Goal: Transaction & Acquisition: Purchase product/service

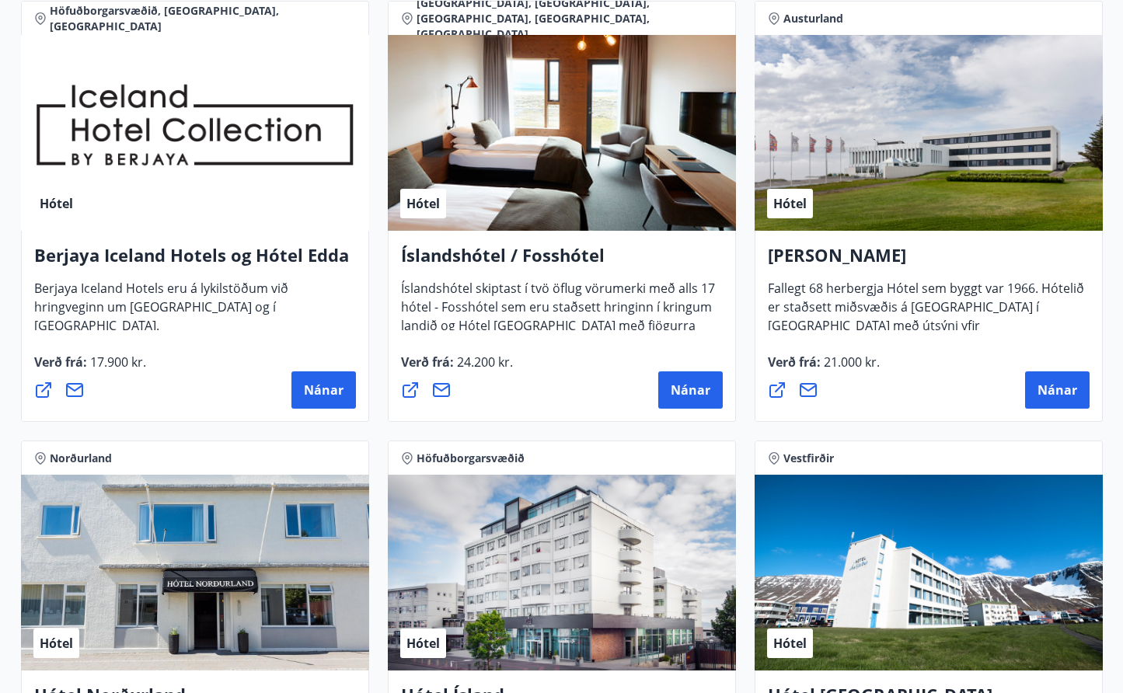
scroll to position [2086, 0]
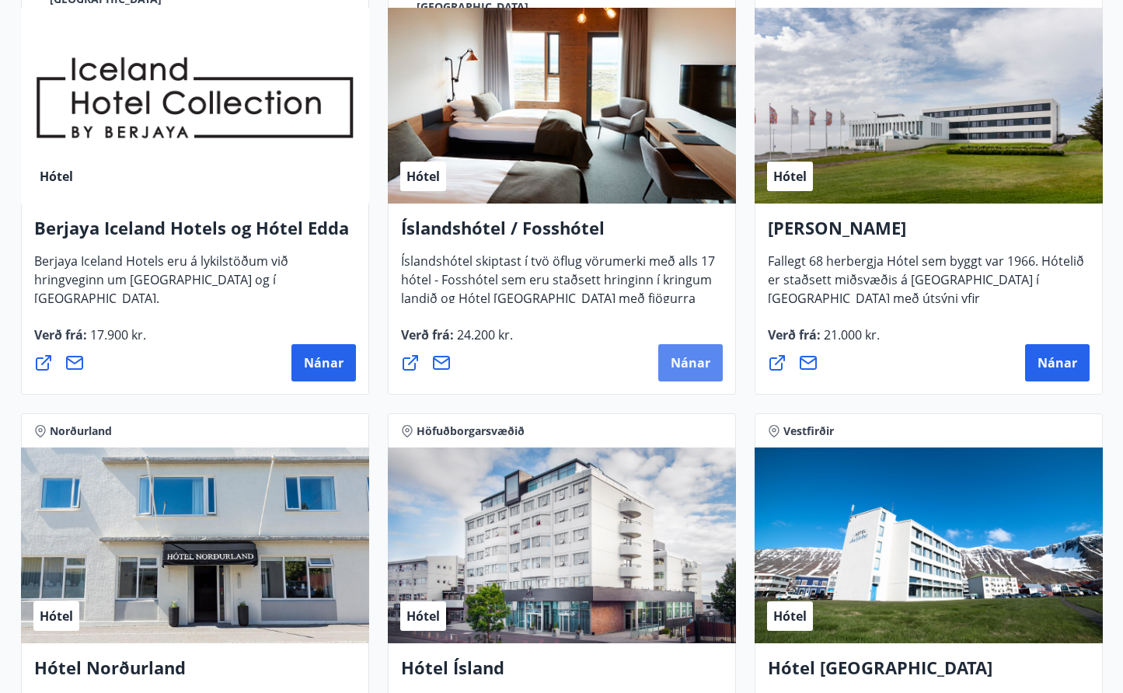
click at [675, 361] on span "Nánar" at bounding box center [691, 362] width 40 height 17
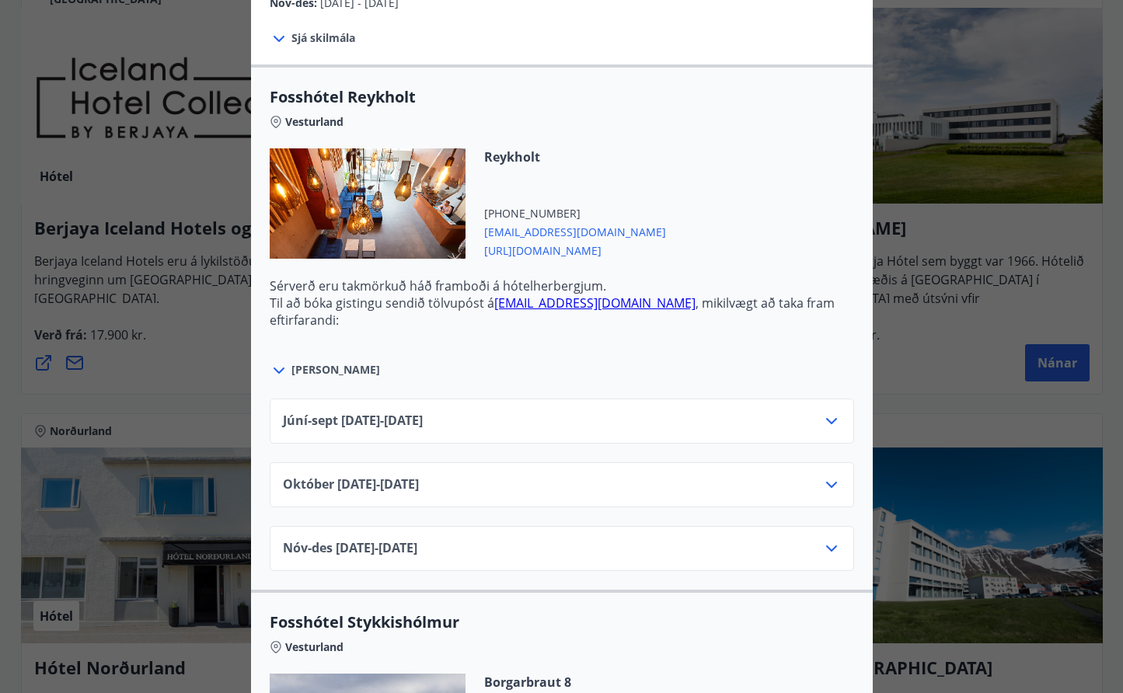
scroll to position [488, 0]
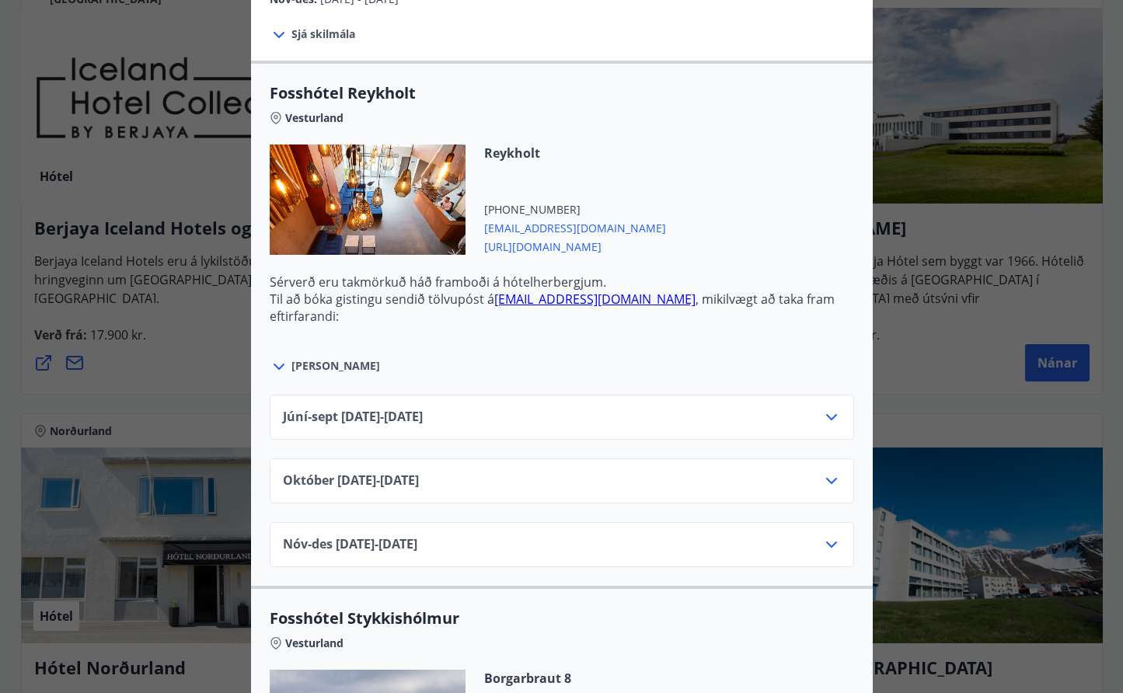
click at [542, 430] on div "Júní-sept 01.06.25 - 30.09.25" at bounding box center [562, 423] width 558 height 31
click at [578, 408] on div "Júní-sept 01.06.25 - 30.09.25" at bounding box center [562, 423] width 558 height 31
click at [833, 410] on icon at bounding box center [831, 417] width 19 height 19
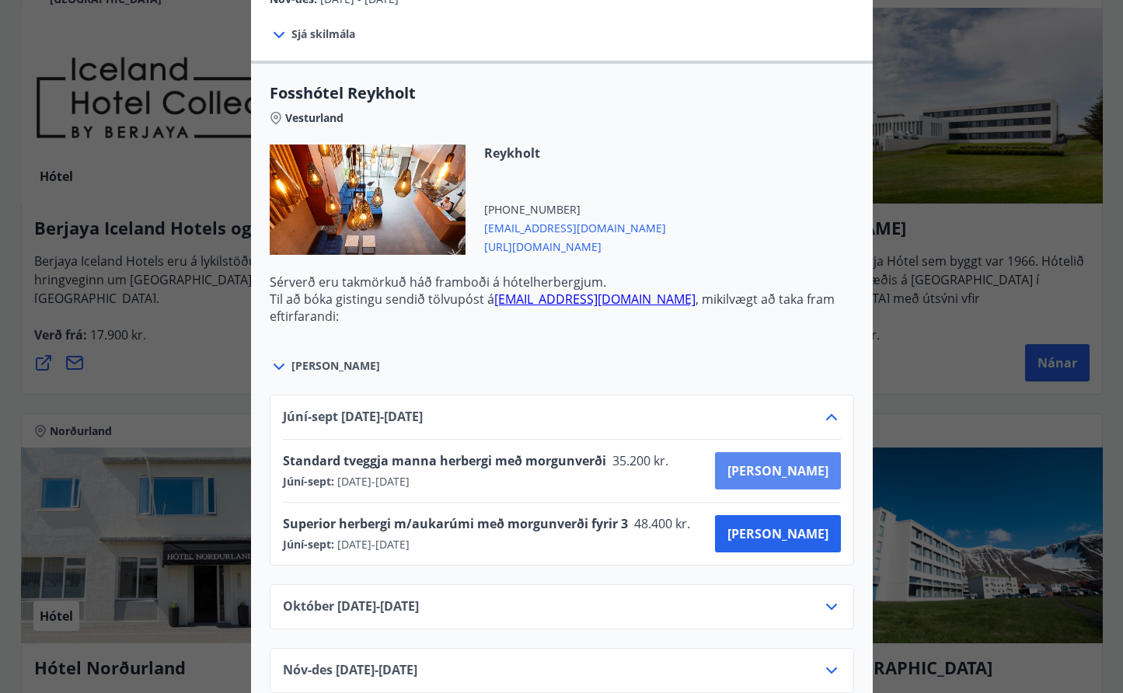
click at [797, 464] on span "Kaupa" at bounding box center [777, 470] width 101 height 17
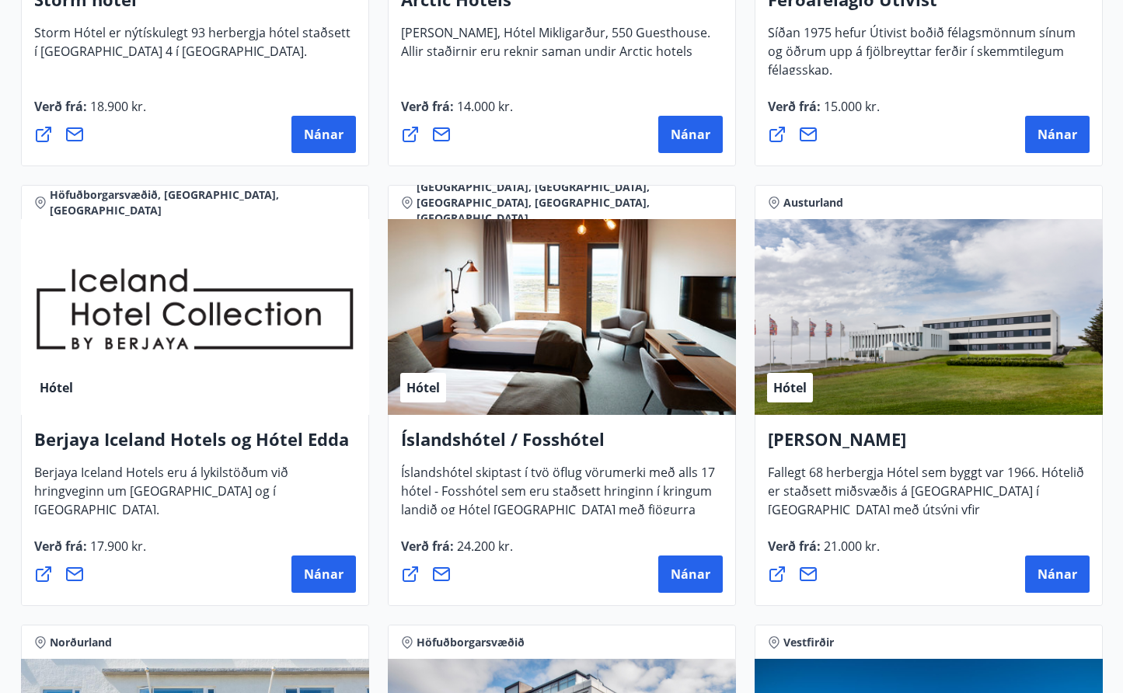
scroll to position [1905, 0]
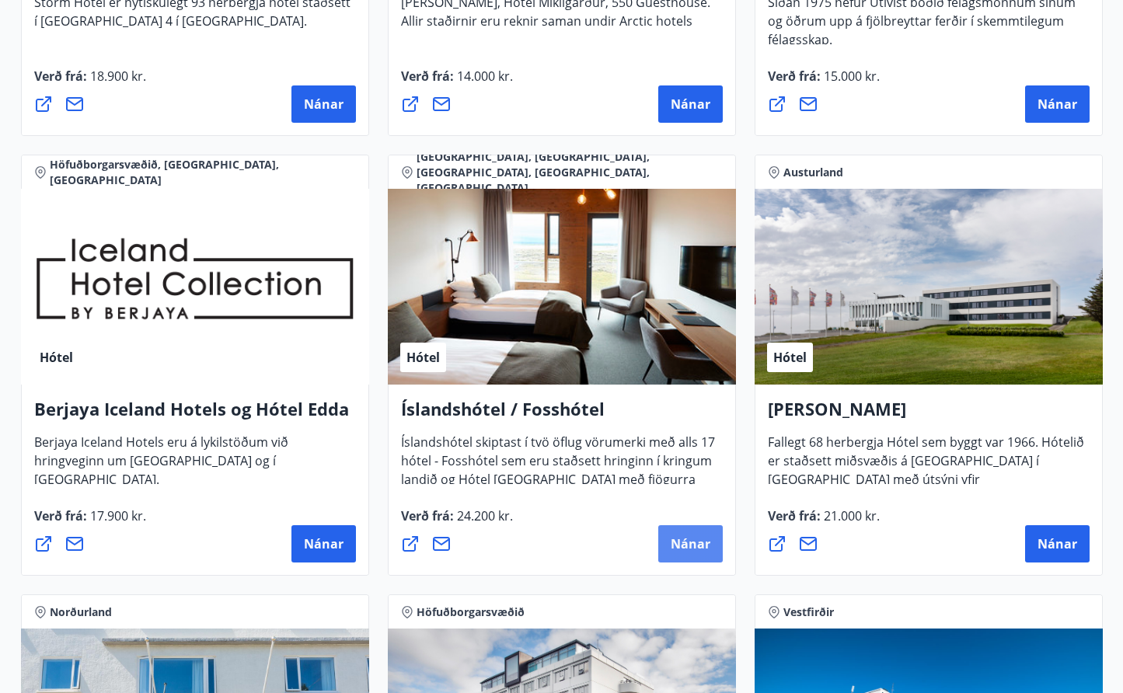
click at [686, 546] on span "Nánar" at bounding box center [691, 543] width 40 height 17
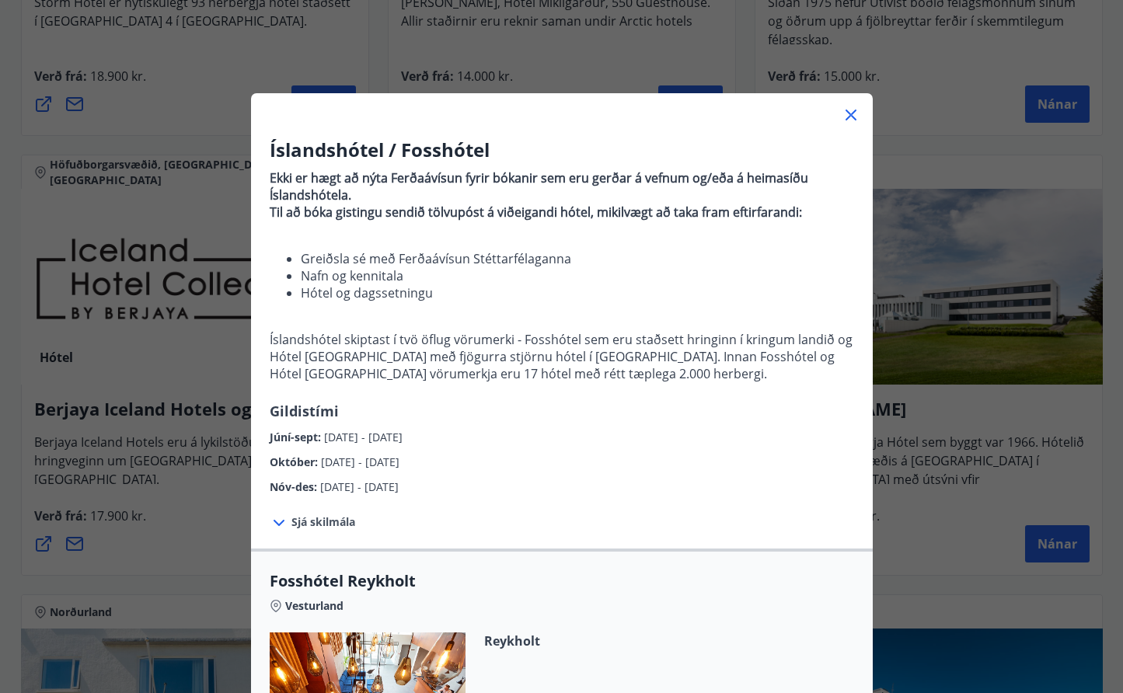
click at [301, 526] on span "Sjá skilmála" at bounding box center [323, 522] width 64 height 16
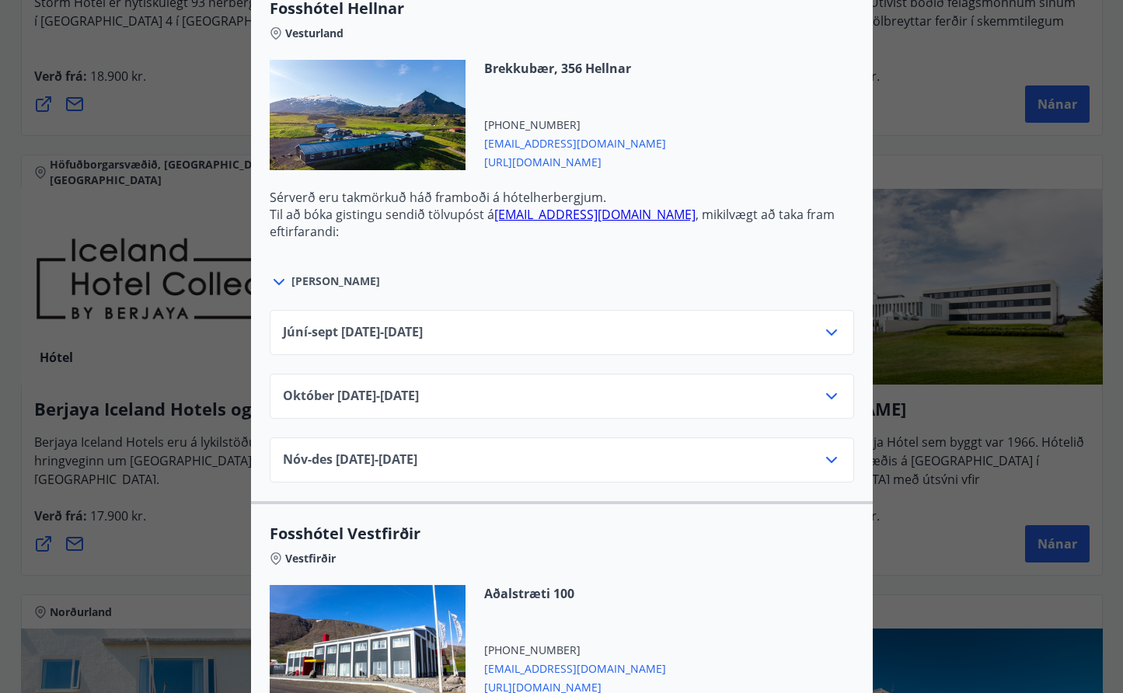
scroll to position [1776, 0]
click at [124, 442] on div at bounding box center [561, 346] width 1123 height 693
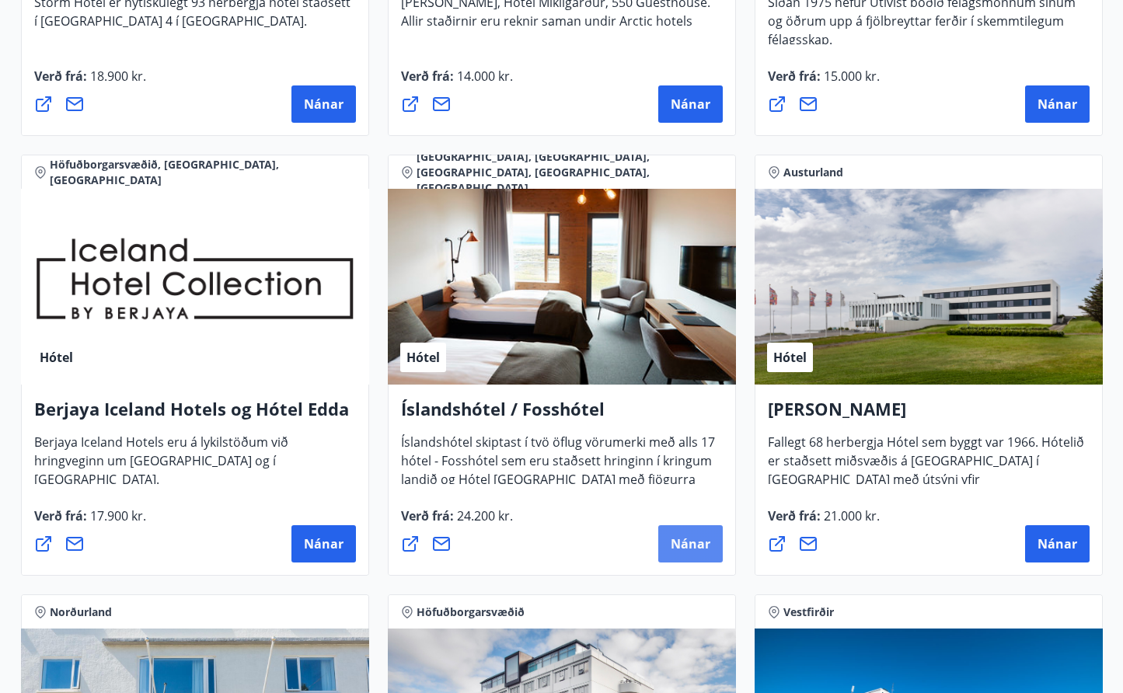
click at [685, 540] on span "Nánar" at bounding box center [691, 543] width 40 height 17
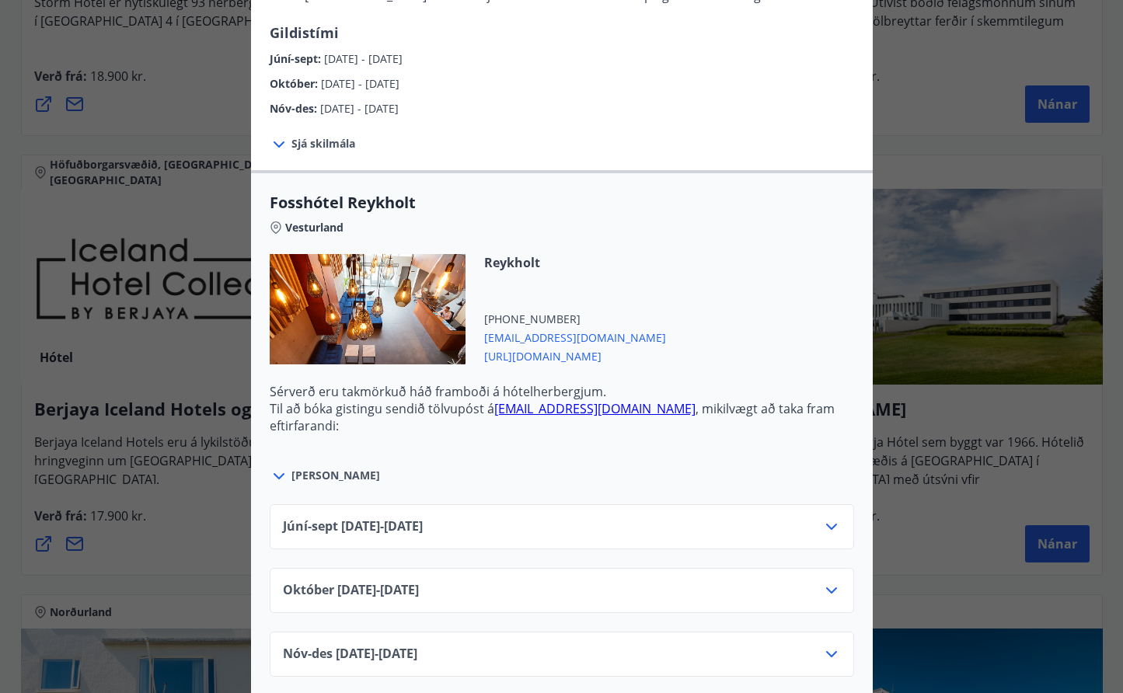
scroll to position [408, 0]
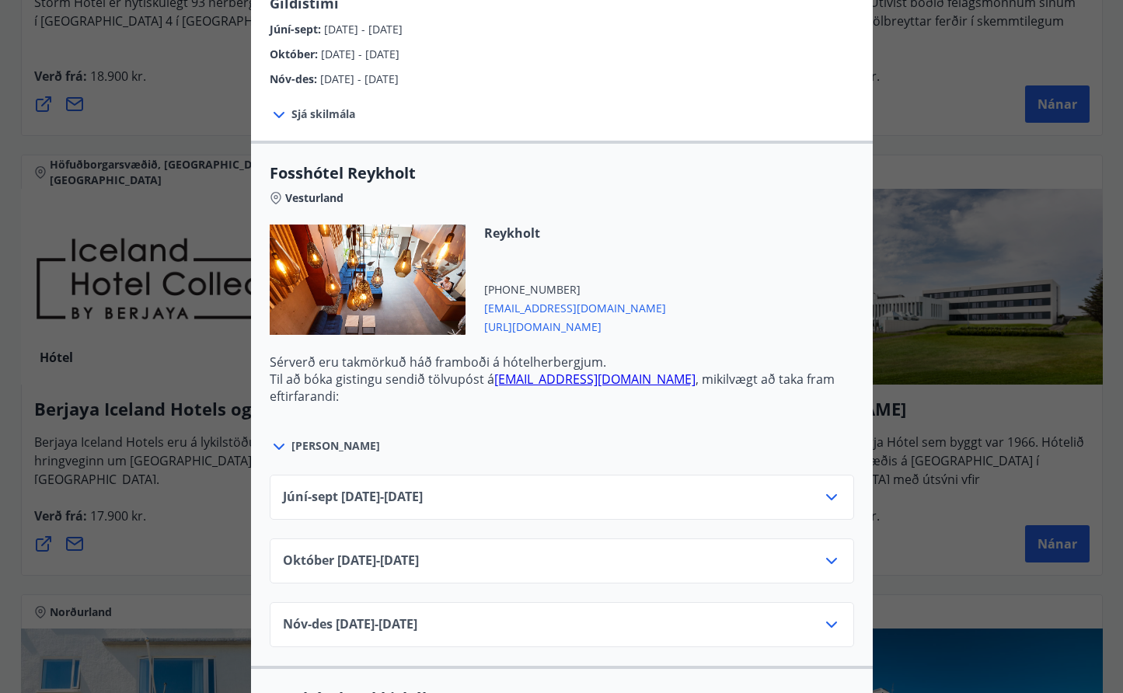
click at [536, 488] on div "Júní-sept 01.06.25 - 30.09.25" at bounding box center [562, 503] width 558 height 31
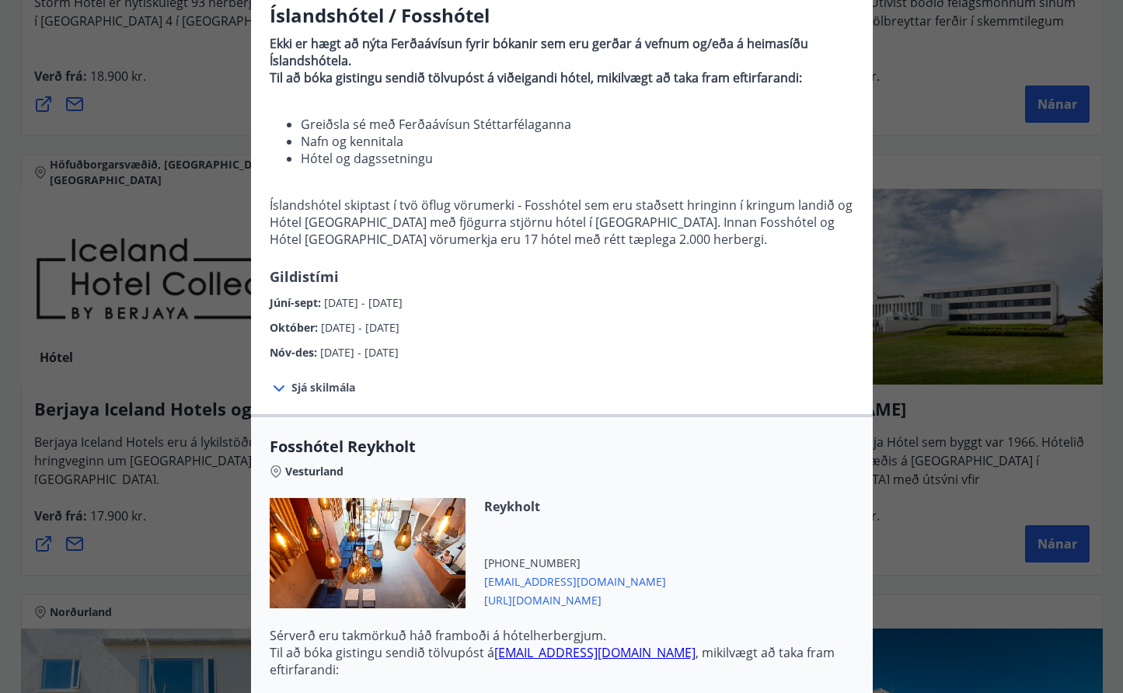
scroll to position [49, 0]
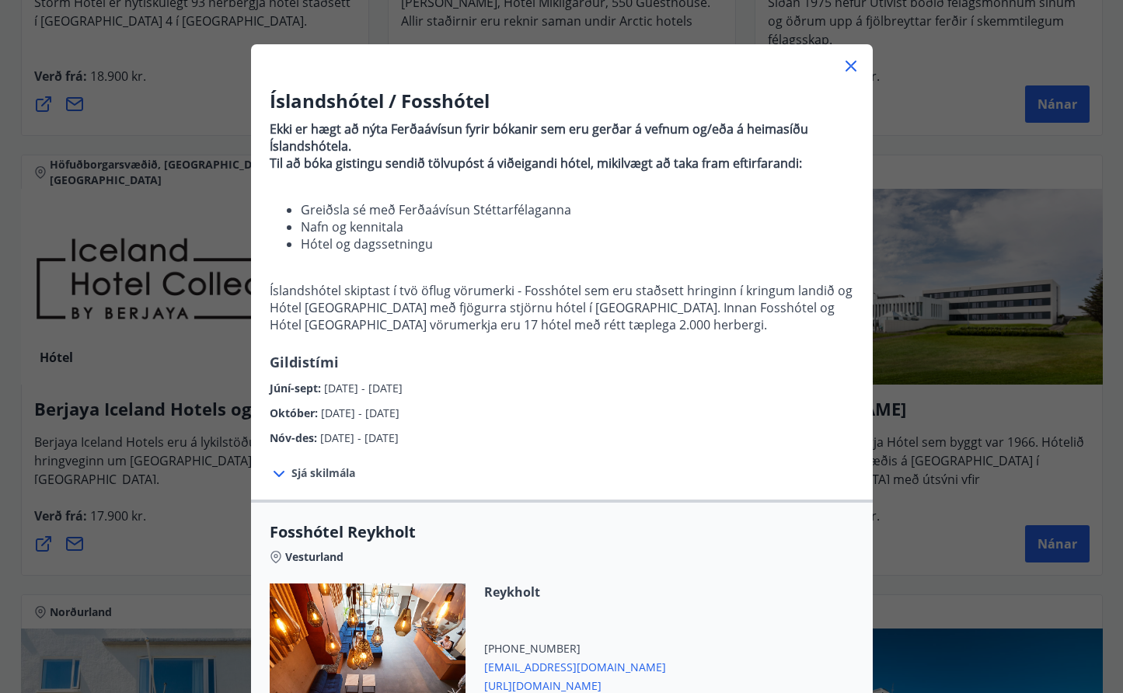
click at [962, 77] on div "Íslandshótel / Fosshótel Ekki er hægt að nýta Ferðaávísun fyrir bókanir sem eru…" at bounding box center [561, 297] width 1123 height 693
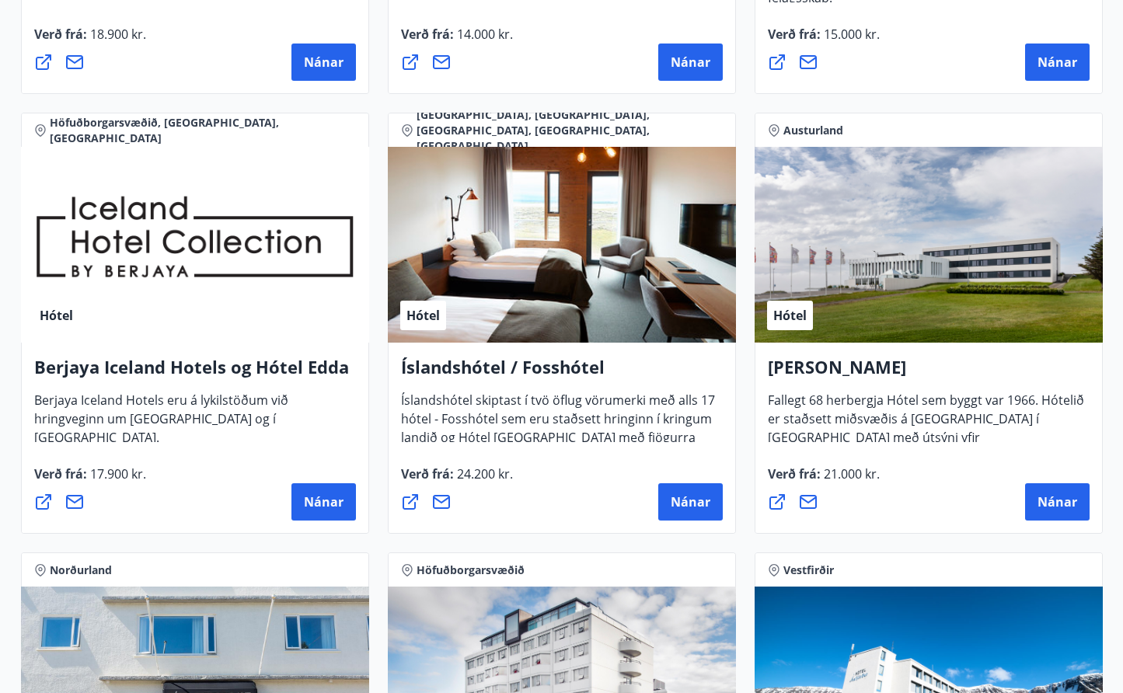
scroll to position [1956, 0]
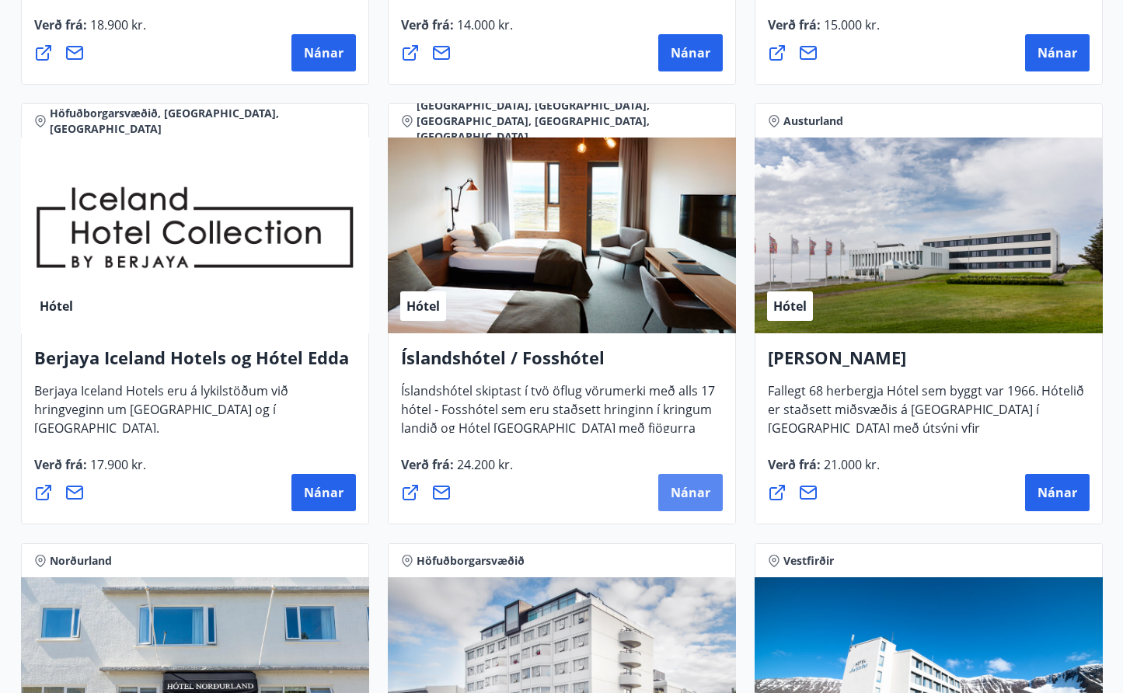
click at [669, 493] on button "Nánar" at bounding box center [690, 492] width 64 height 37
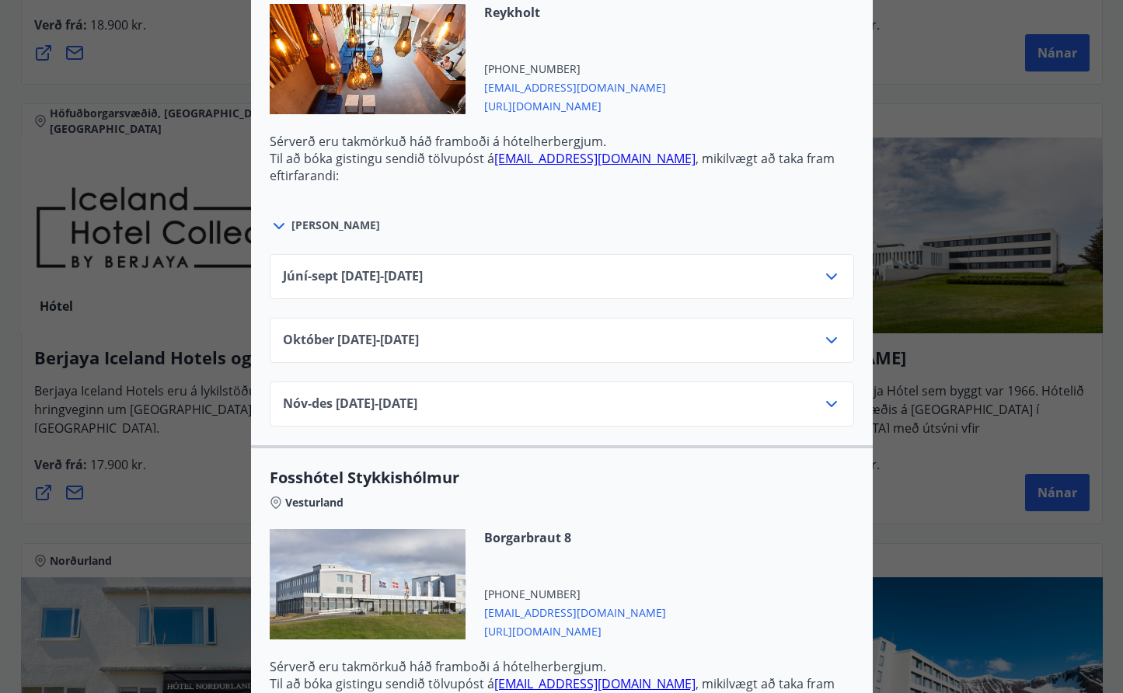
scroll to position [584, 0]
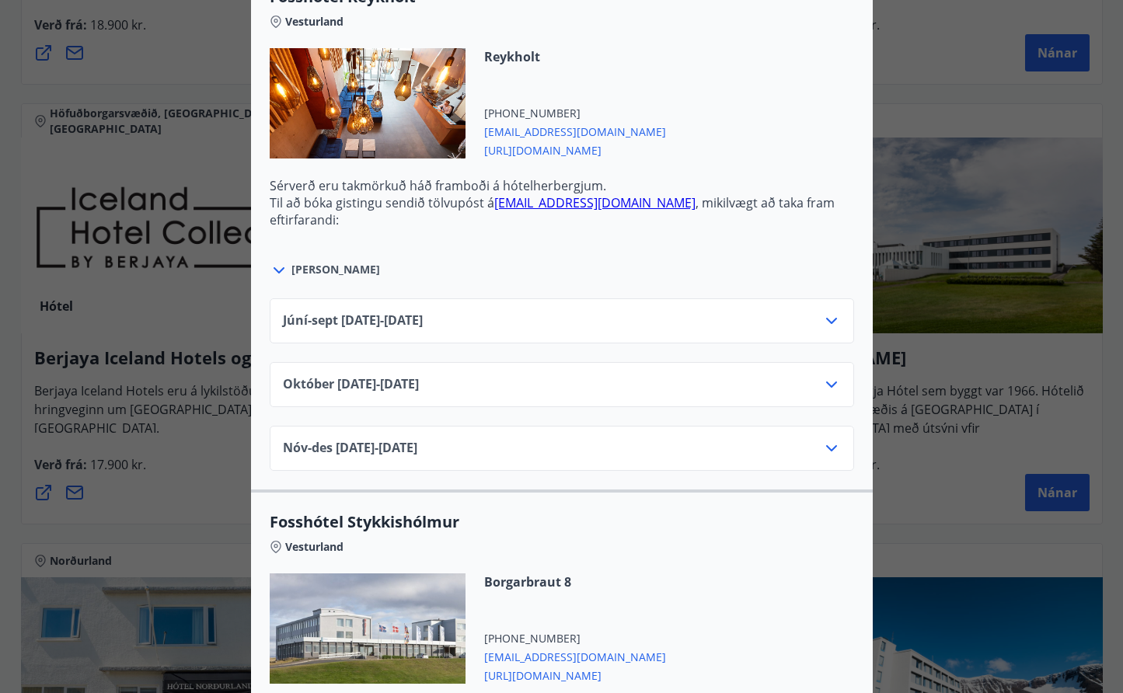
click at [399, 328] on span "Júní-sept 01.06.25 - 30.09.25" at bounding box center [353, 321] width 140 height 19
click at [830, 319] on icon at bounding box center [831, 321] width 19 height 19
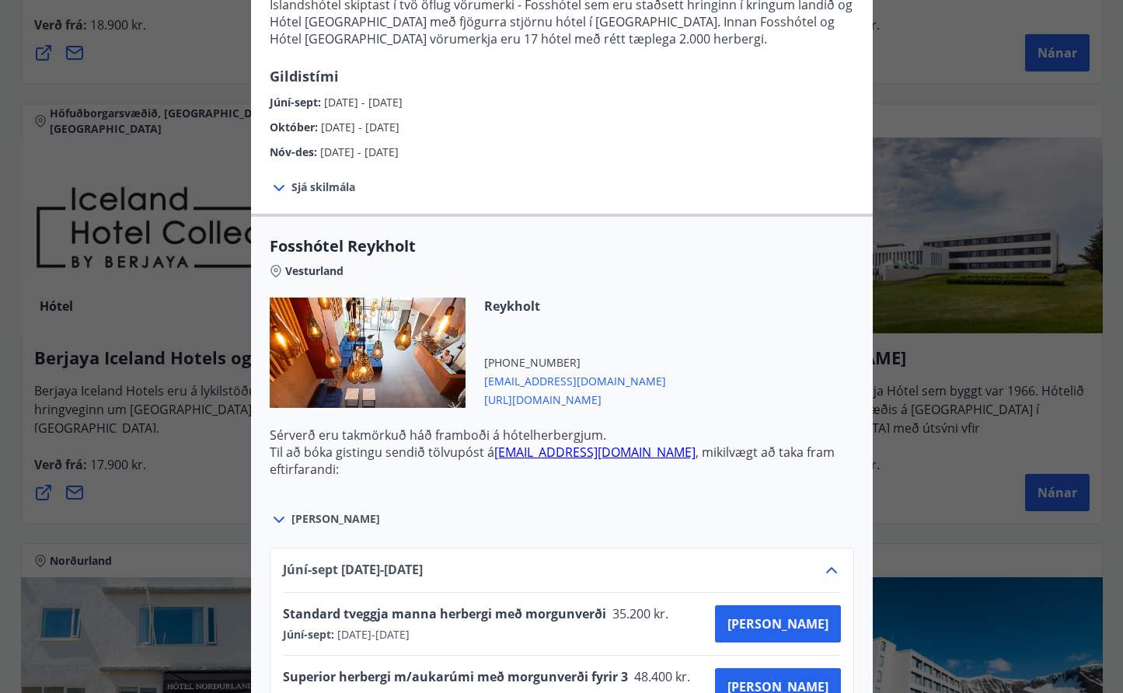
scroll to position [347, 0]
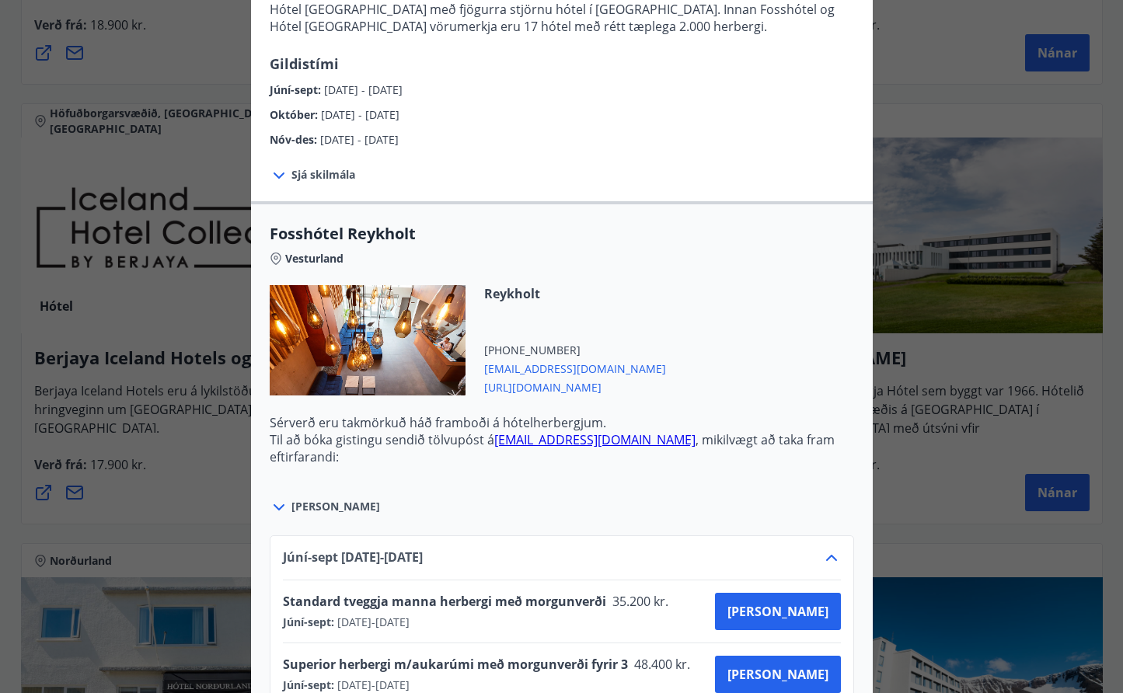
click at [560, 440] on link "reykholt@fosshotel.is" at bounding box center [594, 439] width 201 height 17
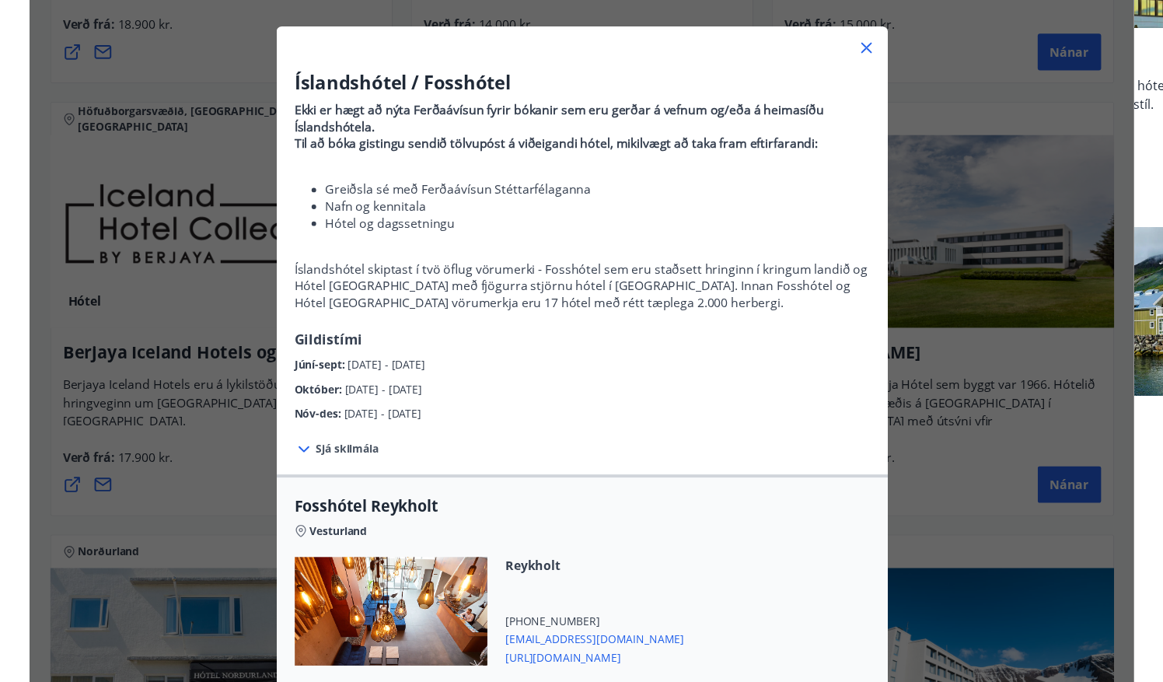
scroll to position [12, 0]
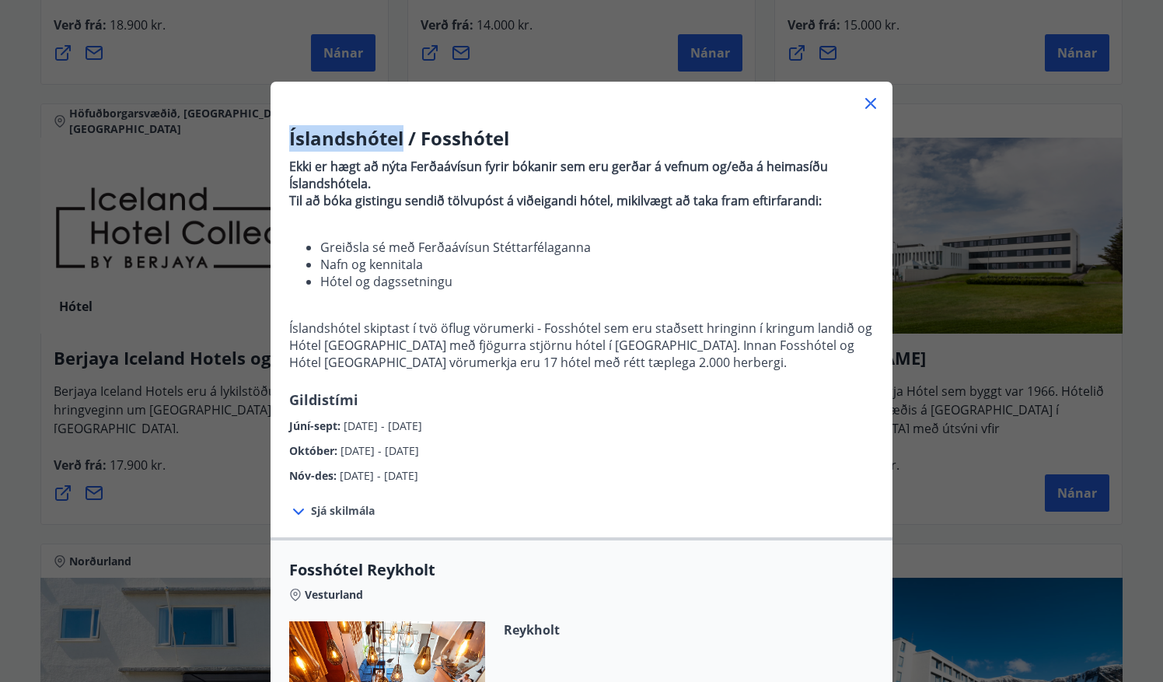
click at [866, 110] on icon at bounding box center [870, 103] width 19 height 19
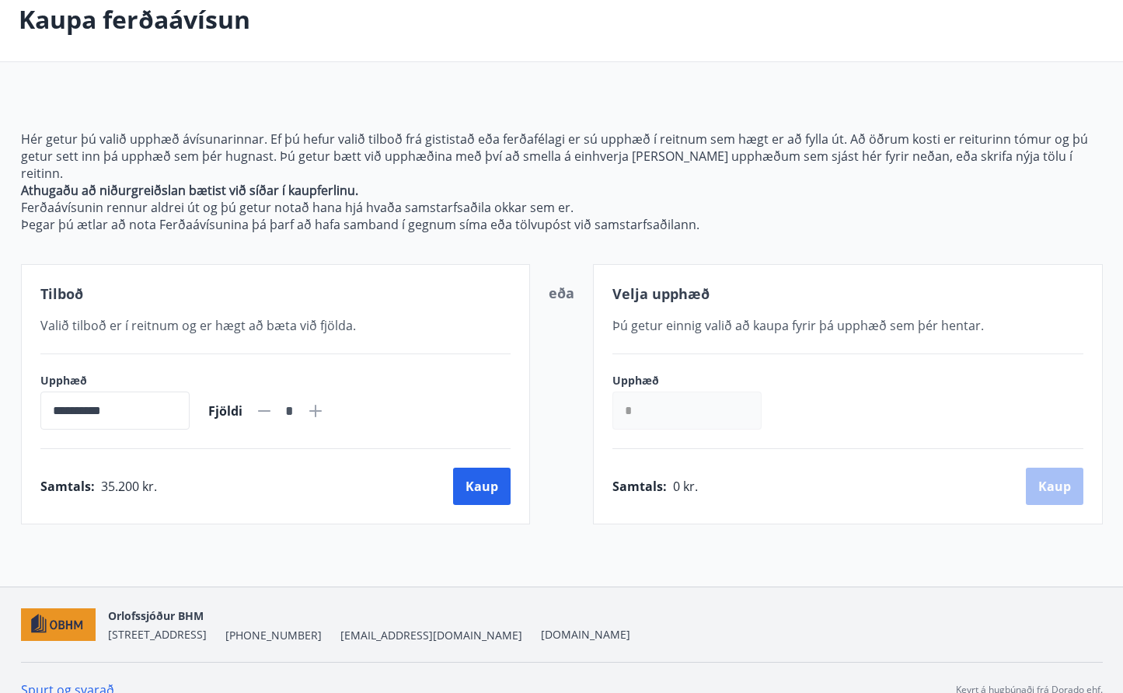
scroll to position [86, 0]
click at [486, 470] on button "Kaup" at bounding box center [482, 485] width 58 height 37
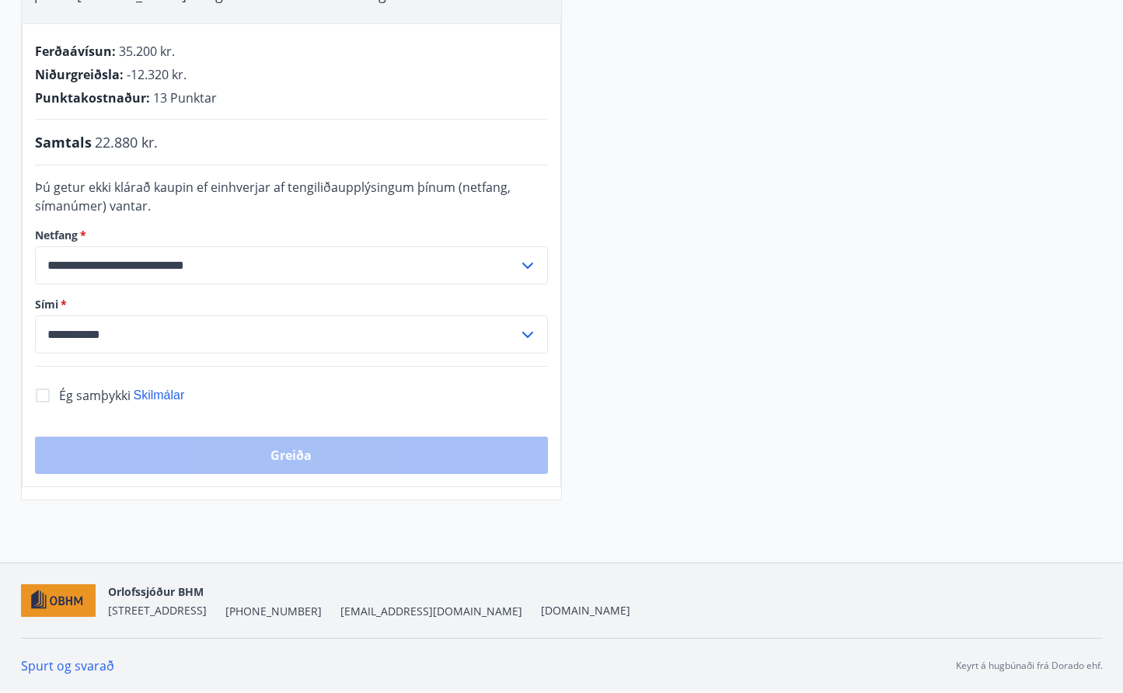
scroll to position [378, 0]
click at [166, 390] on span "Skilmálar" at bounding box center [159, 395] width 51 height 13
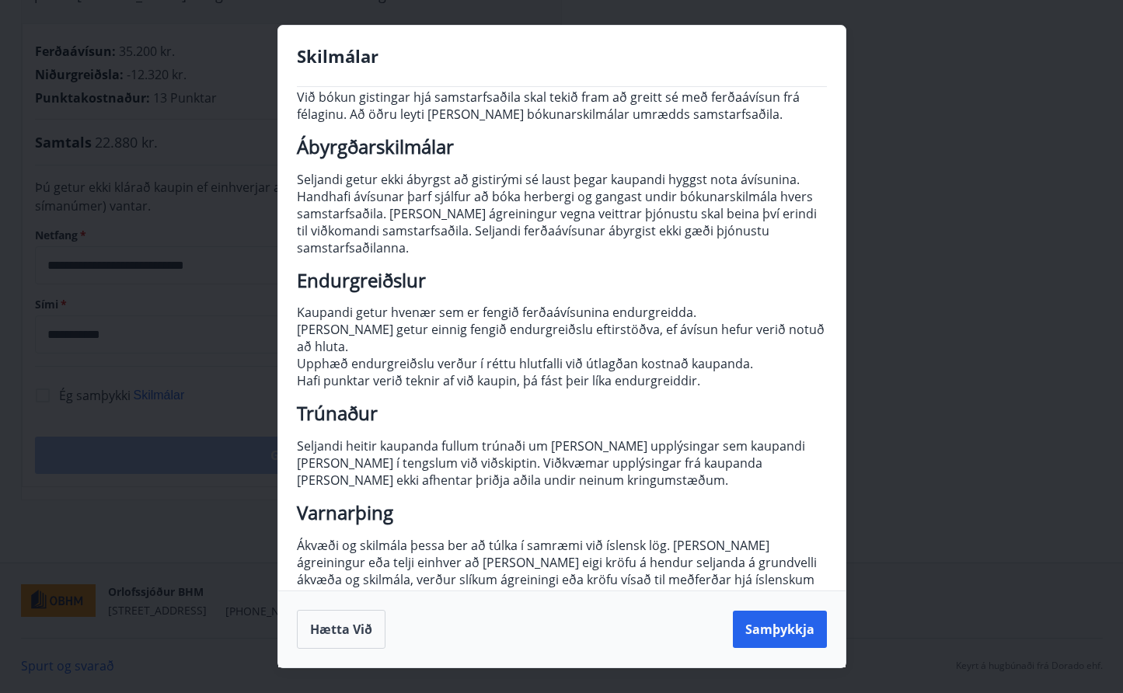
scroll to position [64, 0]
click at [767, 629] on button "Samþykkja" at bounding box center [780, 629] width 94 height 37
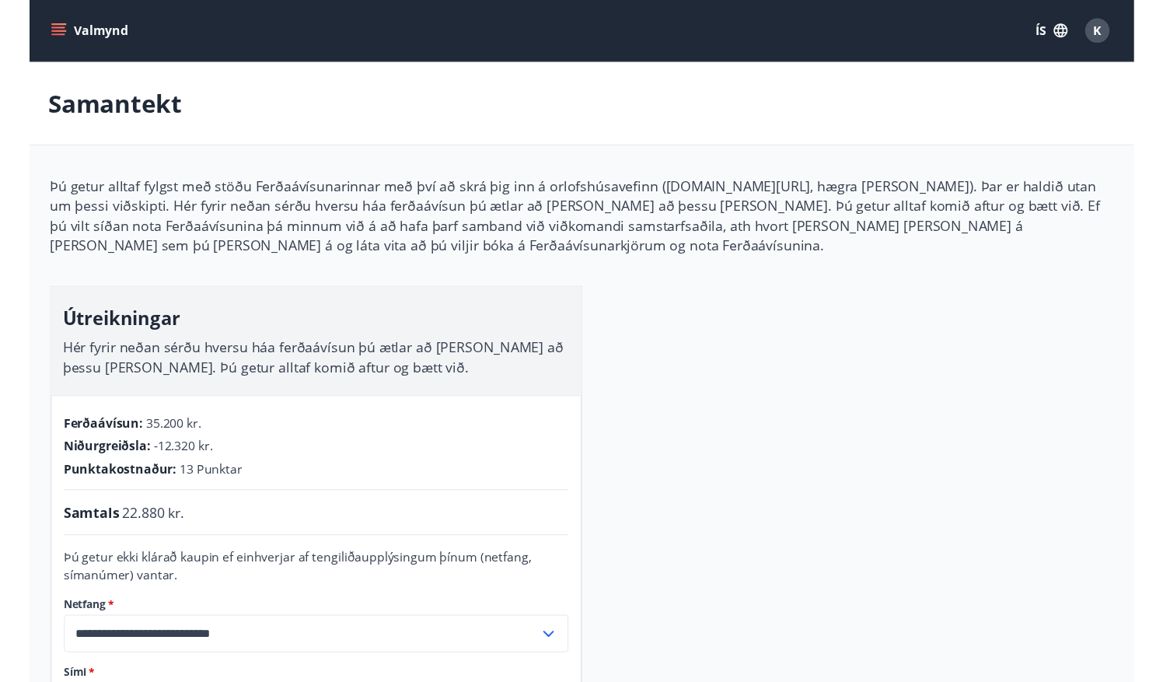
scroll to position [0, 0]
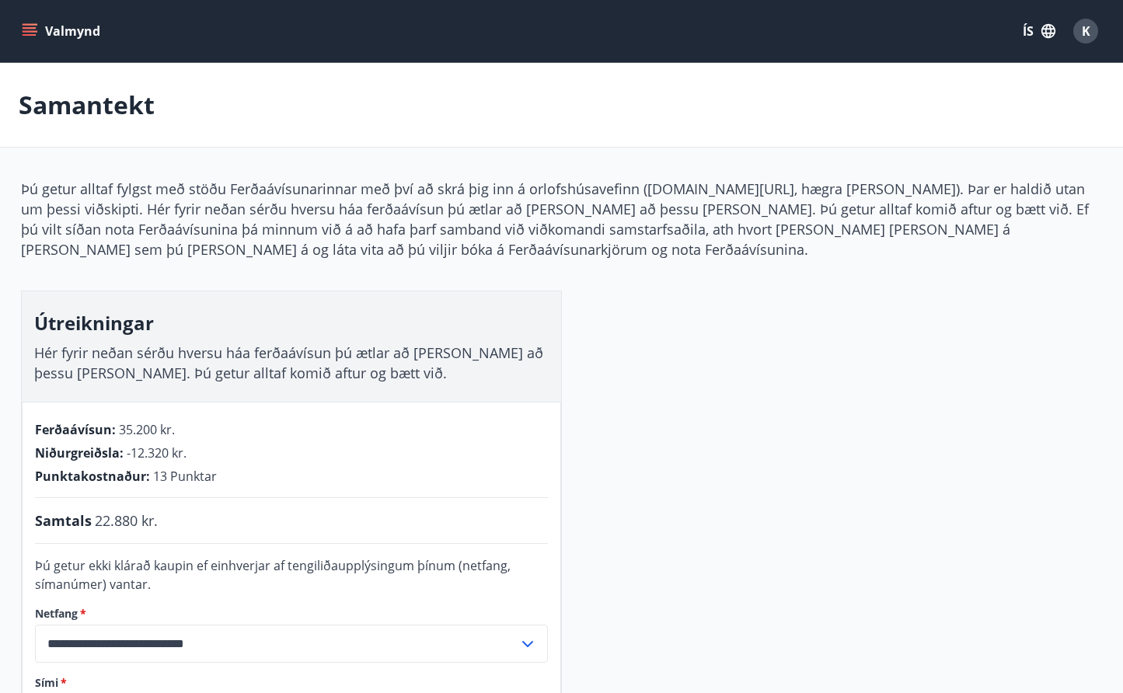
click at [71, 38] on button "Valmynd" at bounding box center [63, 31] width 88 height 28
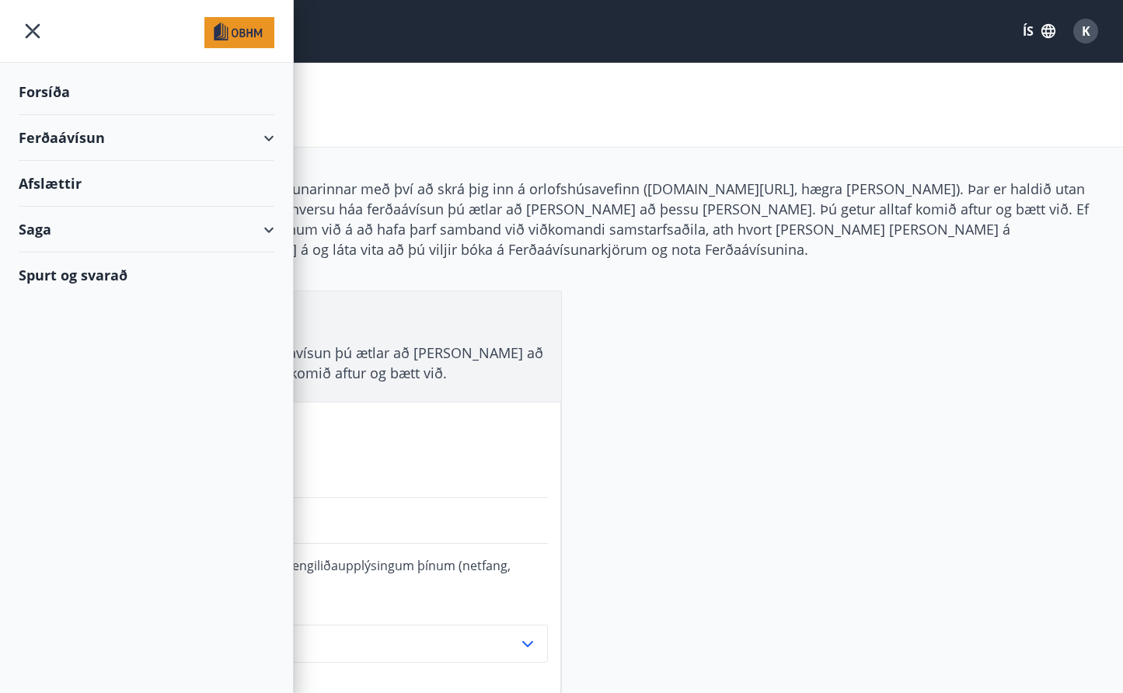
click at [117, 135] on div "Ferðaávísun" at bounding box center [147, 138] width 256 height 46
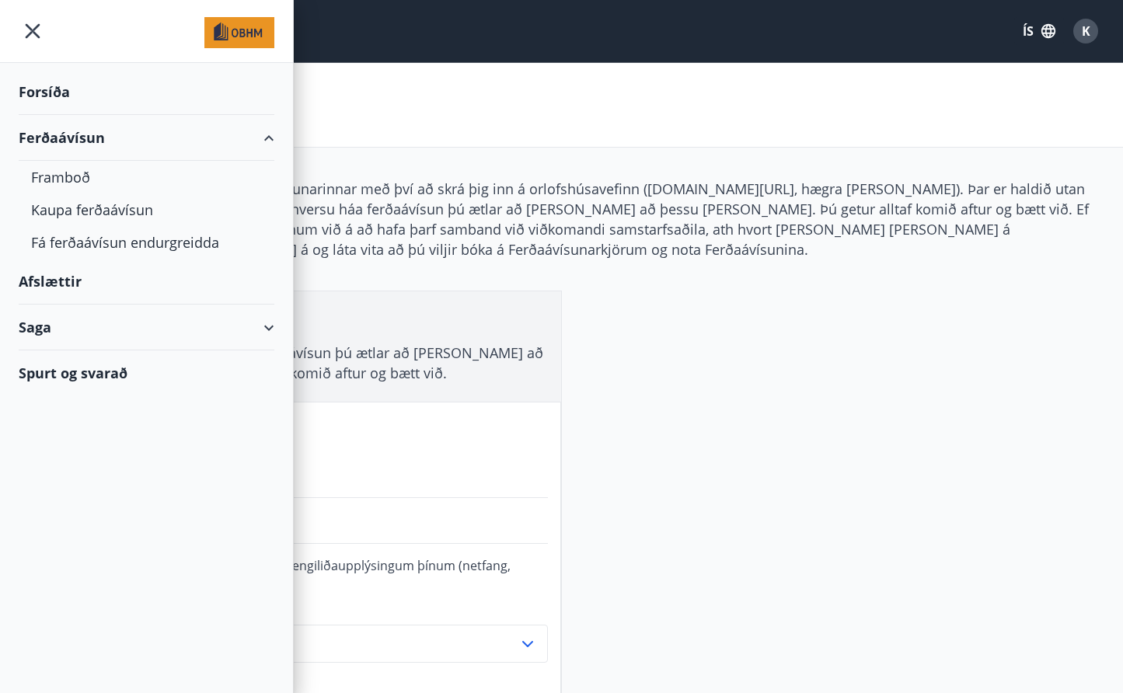
click at [164, 329] on div "Saga" at bounding box center [147, 328] width 256 height 46
click at [92, 368] on div "Ferðaávísun" at bounding box center [146, 366] width 231 height 33
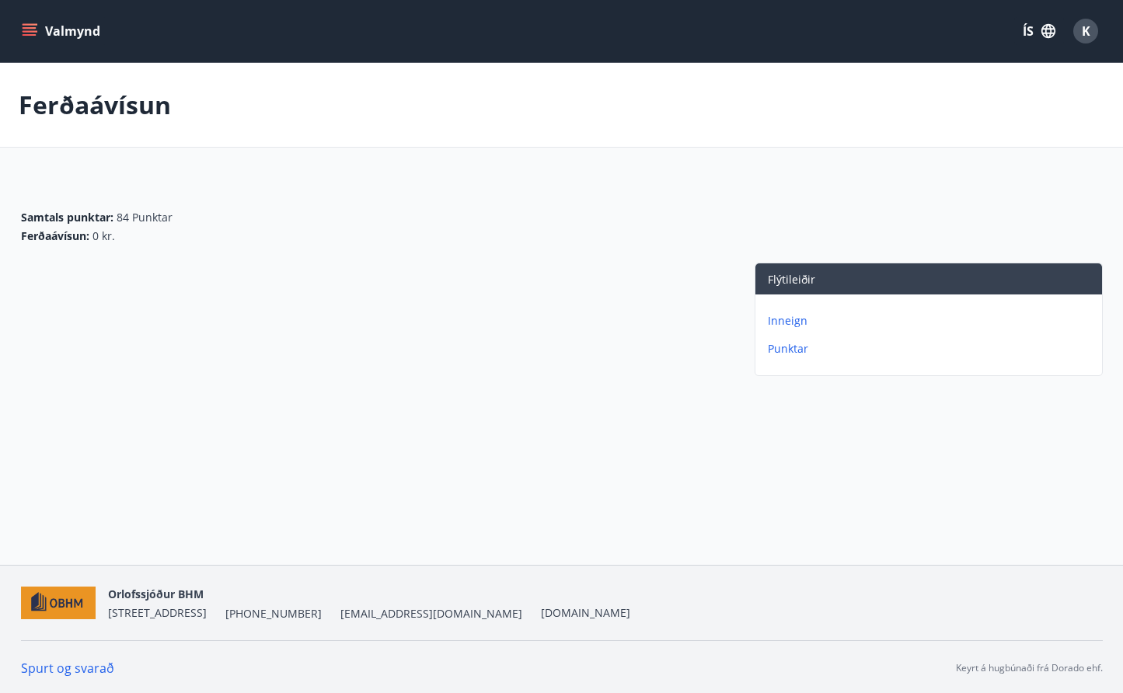
click at [1079, 26] on div "K" at bounding box center [1085, 31] width 25 height 25
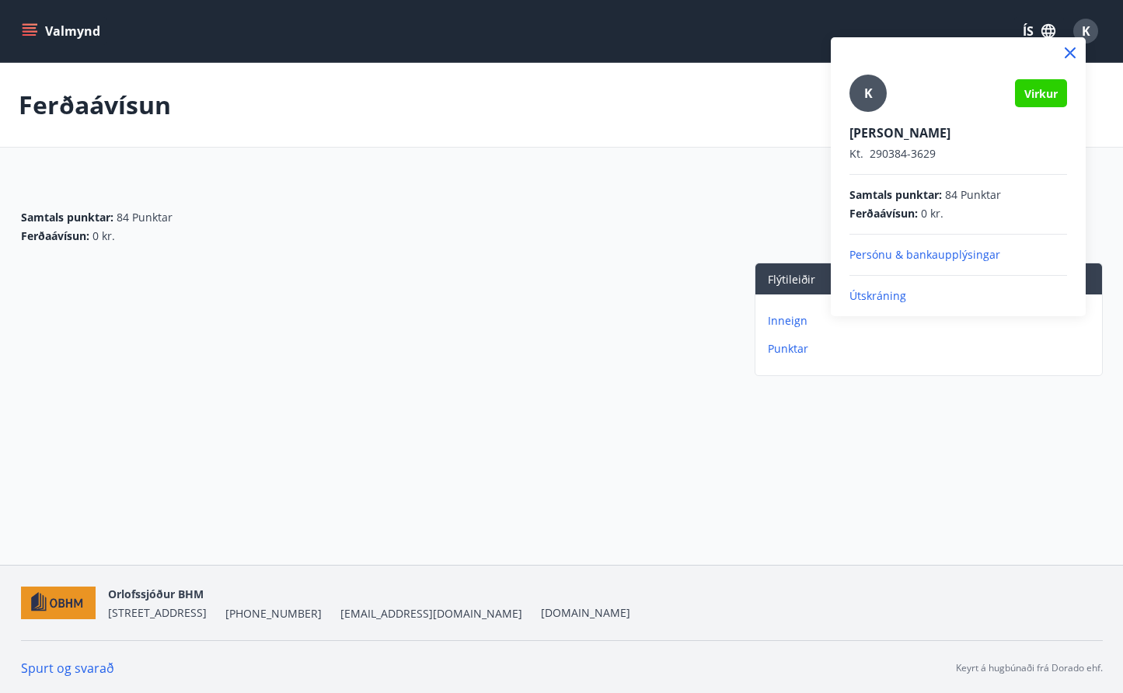
click at [657, 159] on div at bounding box center [561, 346] width 1123 height 693
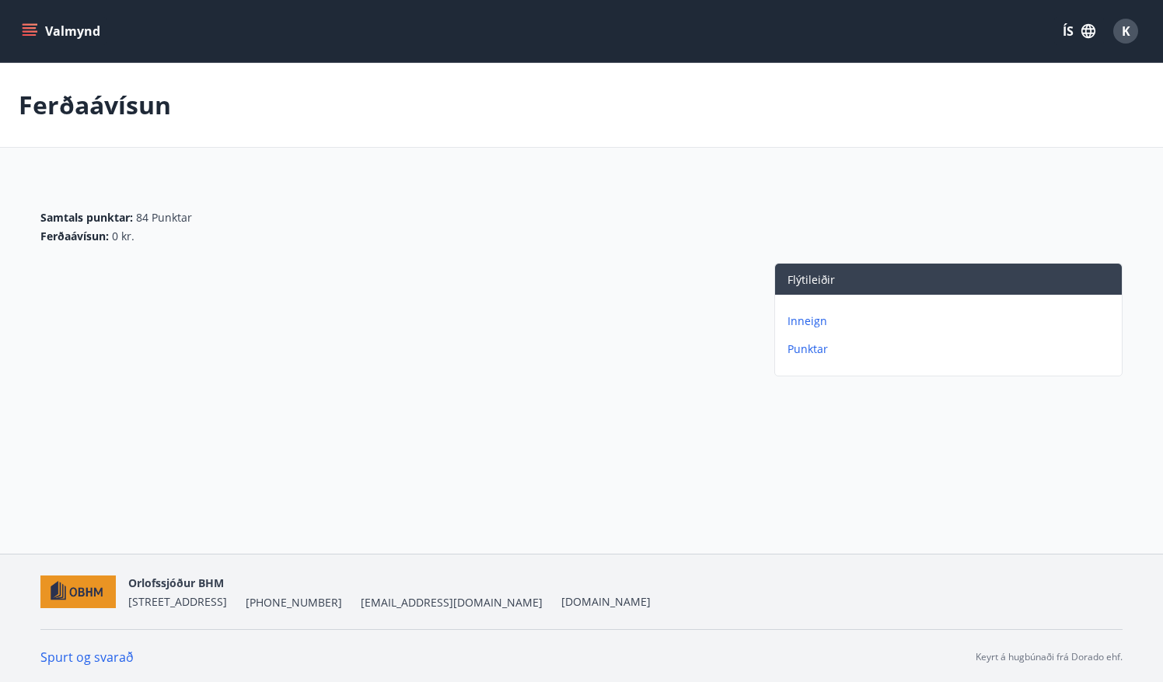
click at [86, 36] on button "Valmynd" at bounding box center [63, 31] width 88 height 28
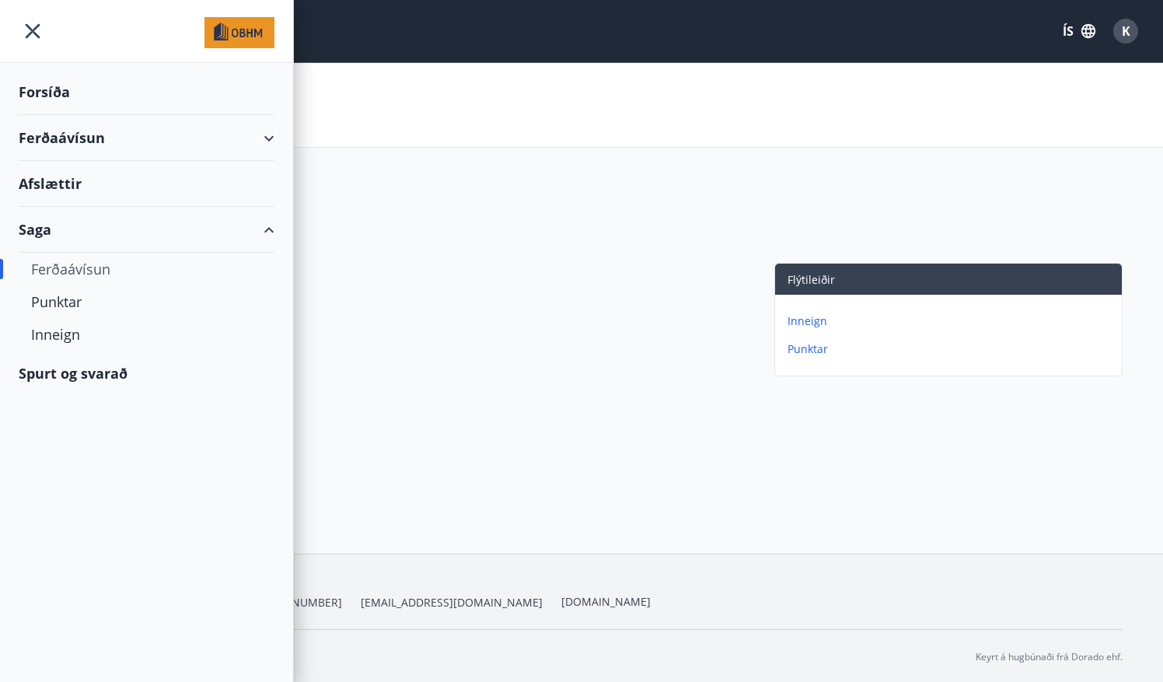
click at [66, 267] on div "Ferðaávísun" at bounding box center [146, 269] width 231 height 33
click at [88, 127] on div "Ferðaávísun" at bounding box center [147, 138] width 256 height 46
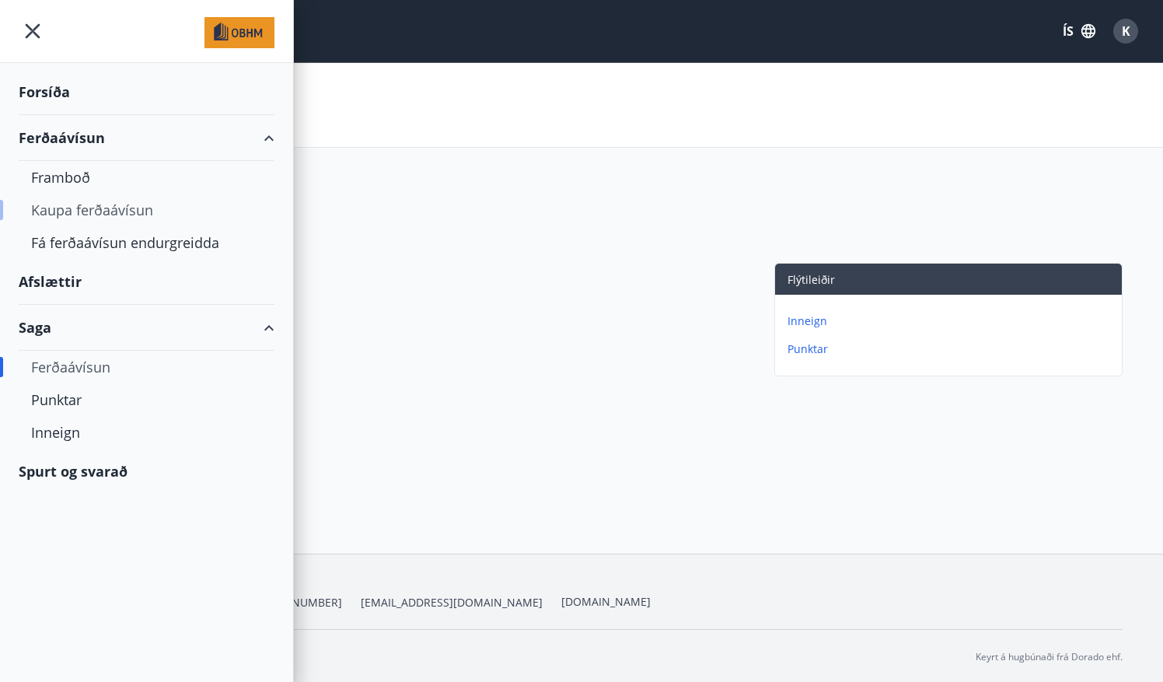
click at [78, 212] on div "Kaupa ferðaávísun" at bounding box center [146, 209] width 231 height 33
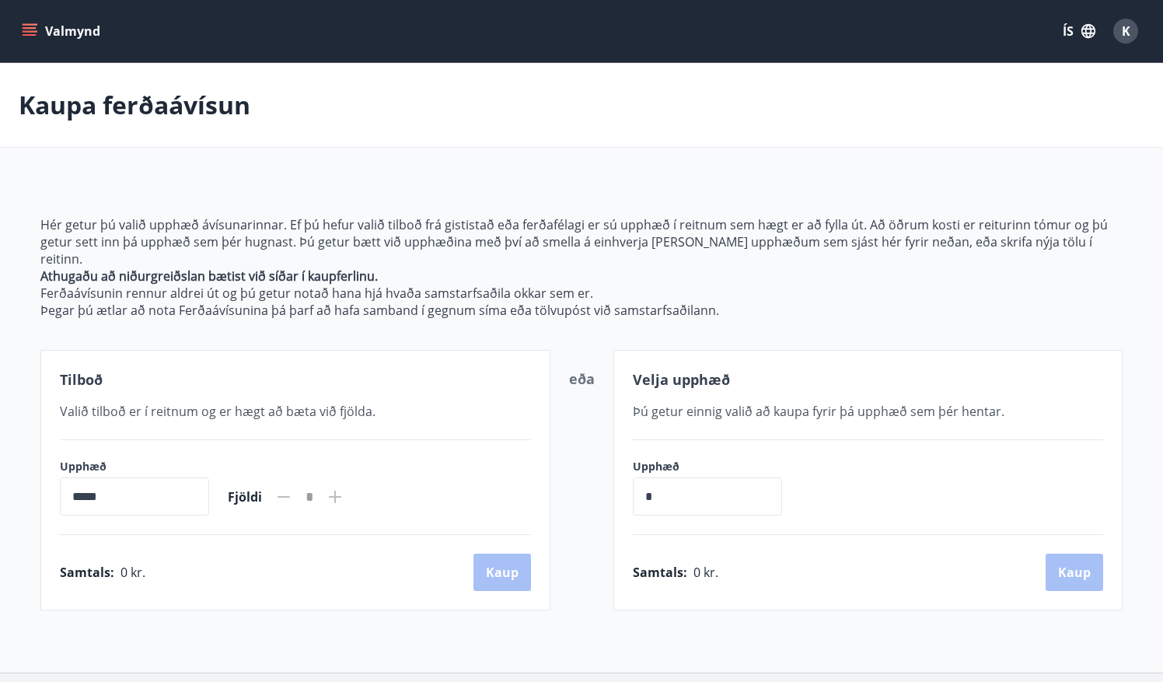
click at [43, 24] on button "Valmynd" at bounding box center [63, 31] width 88 height 28
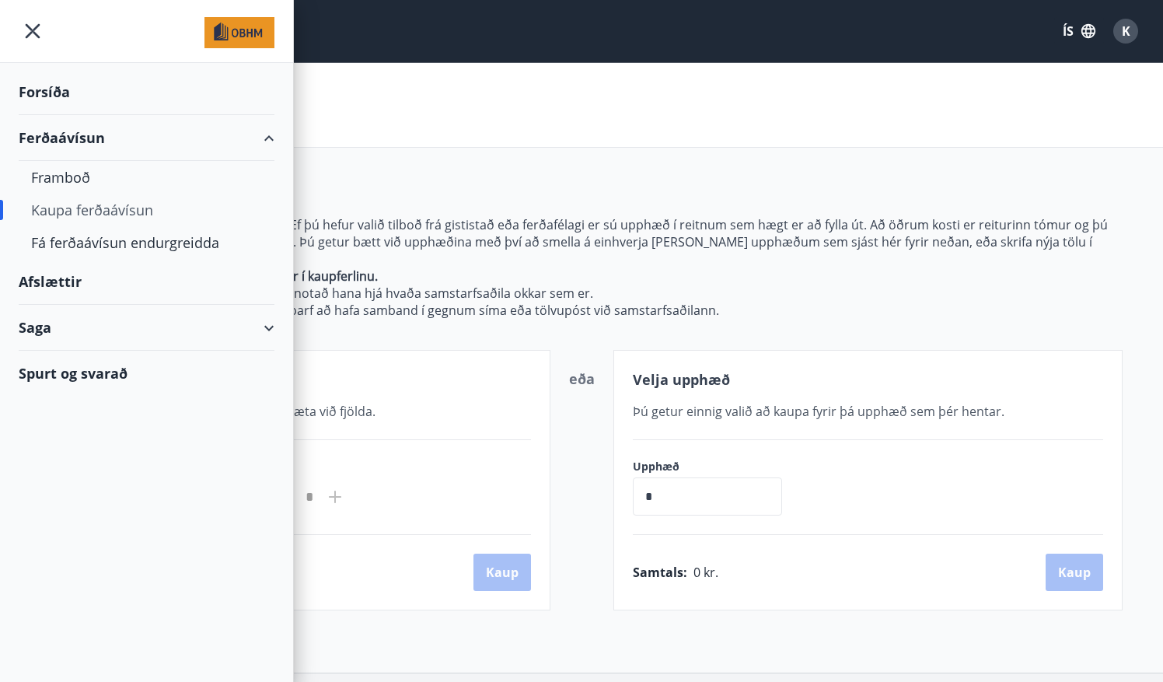
click at [52, 96] on div "Forsíða" at bounding box center [147, 92] width 256 height 46
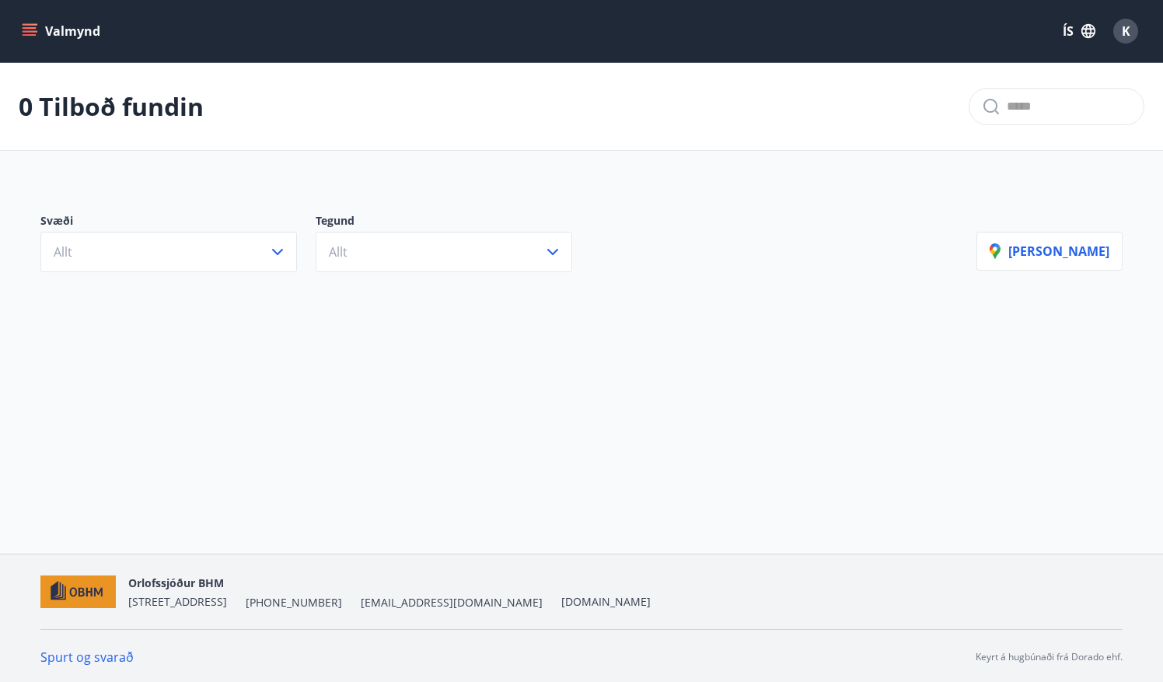
click at [90, 19] on button "Valmynd" at bounding box center [63, 31] width 88 height 28
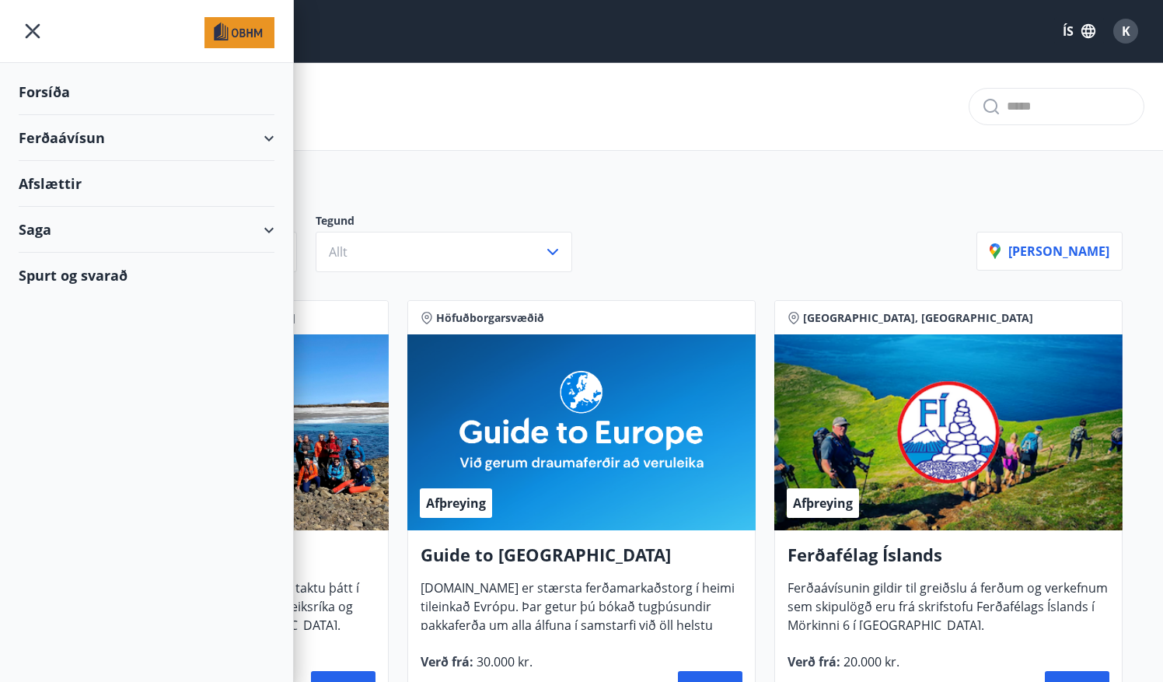
click at [91, 131] on div "Ferðaávísun" at bounding box center [147, 138] width 256 height 46
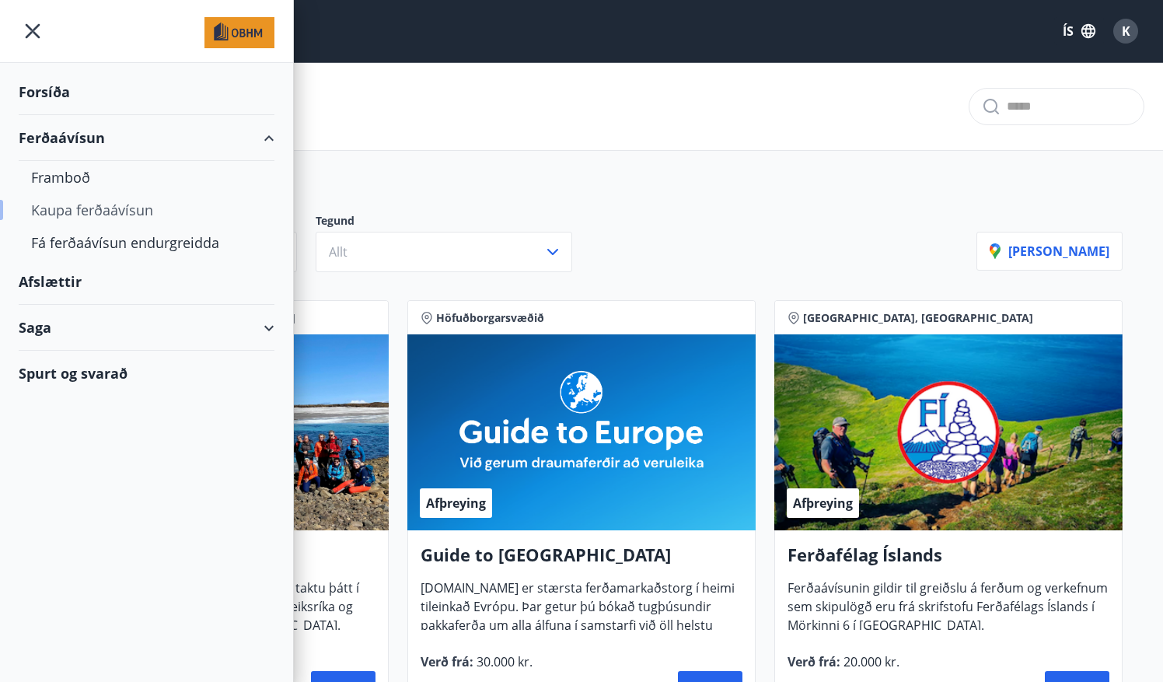
click at [81, 216] on div "Kaupa ferðaávísun" at bounding box center [146, 209] width 231 height 33
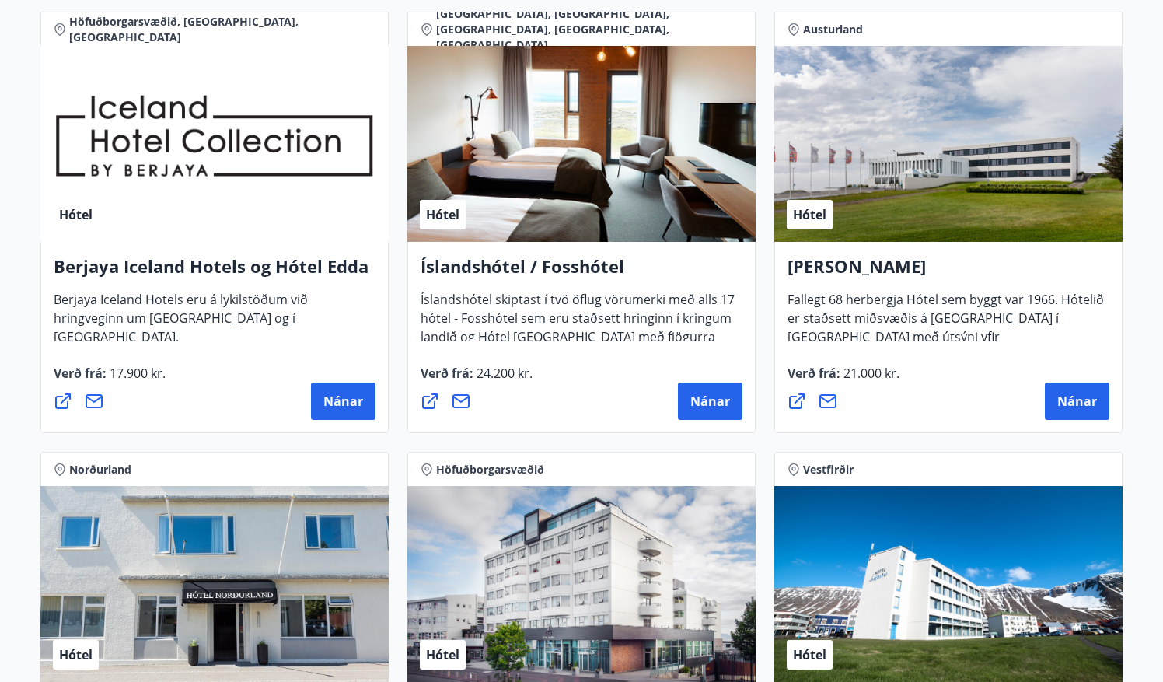
scroll to position [2126, 0]
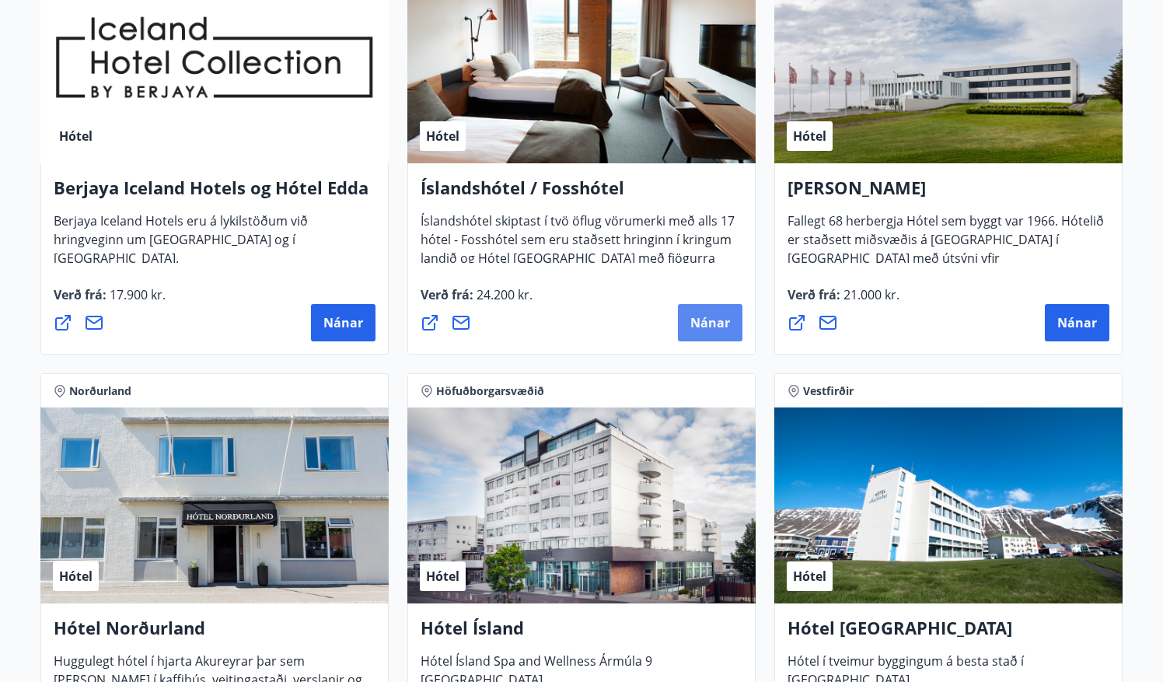
click at [711, 313] on button "Nánar" at bounding box center [710, 322] width 64 height 37
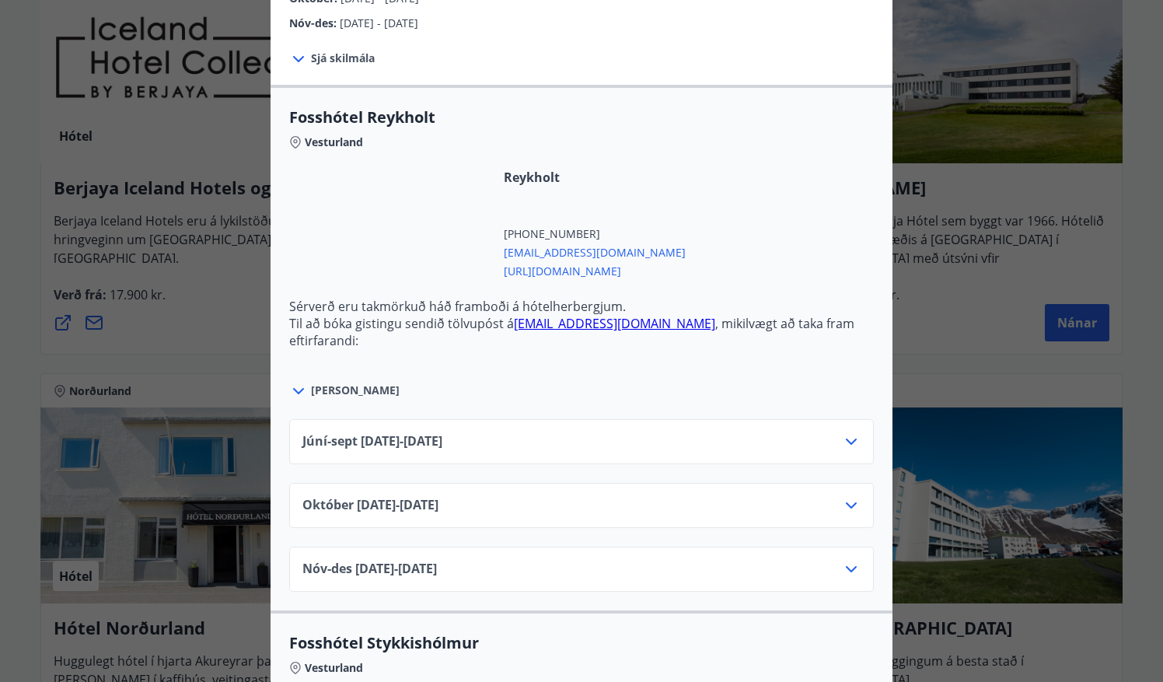
scroll to position [472, 0]
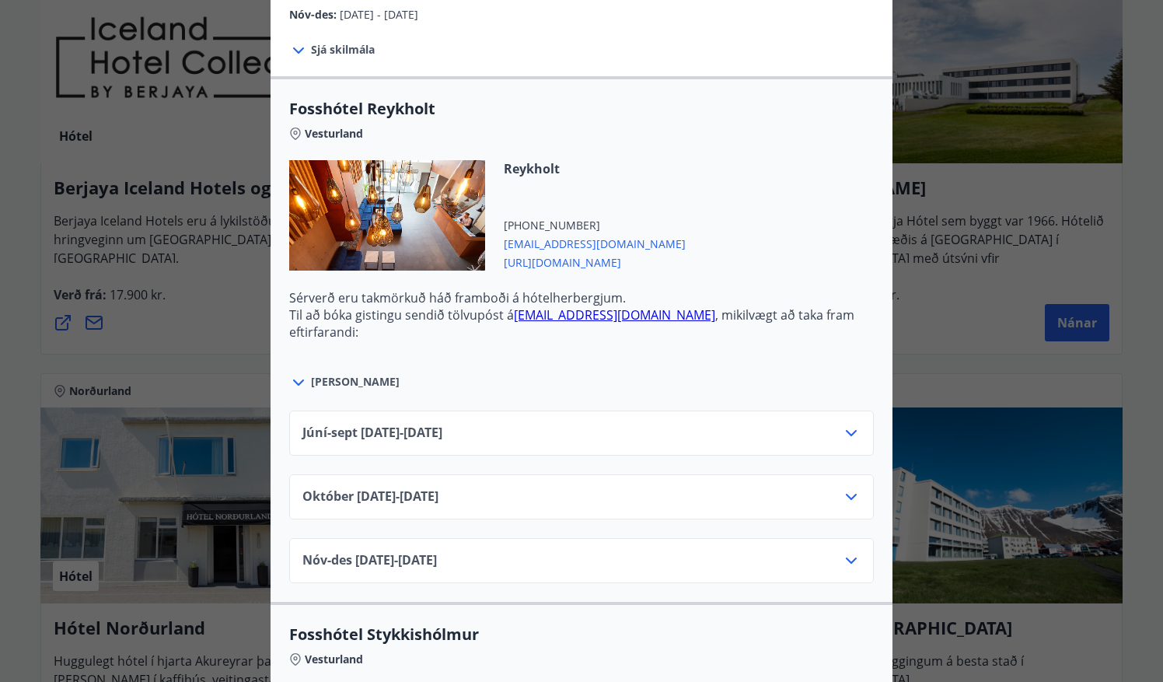
click at [490, 437] on div "Júní-sept 01.06.25 - 30.09.25" at bounding box center [581, 439] width 558 height 31
click at [856, 428] on icon at bounding box center [851, 433] width 19 height 19
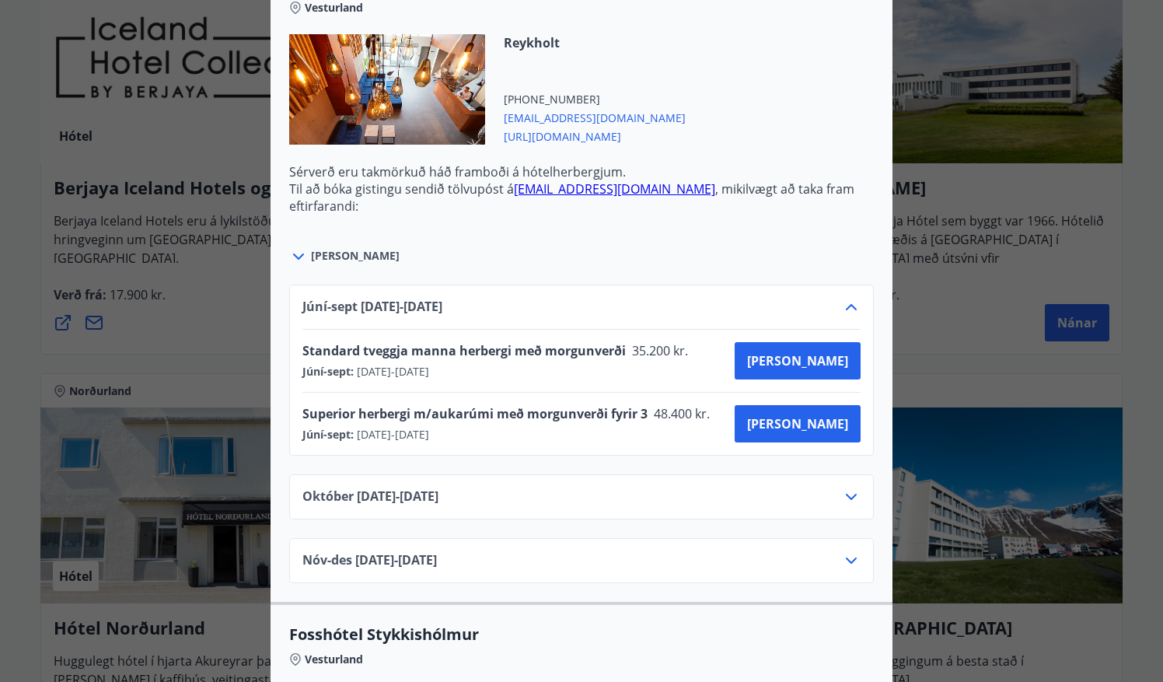
scroll to position [604, 0]
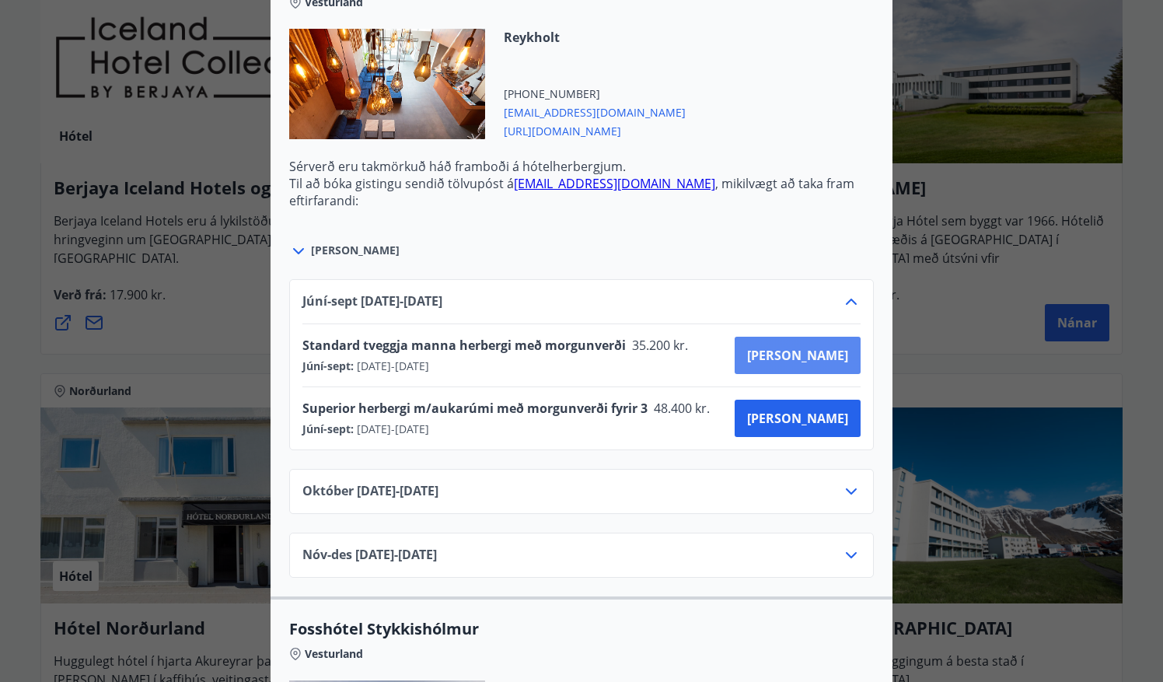
click at [830, 355] on span "Kaupa" at bounding box center [797, 355] width 101 height 17
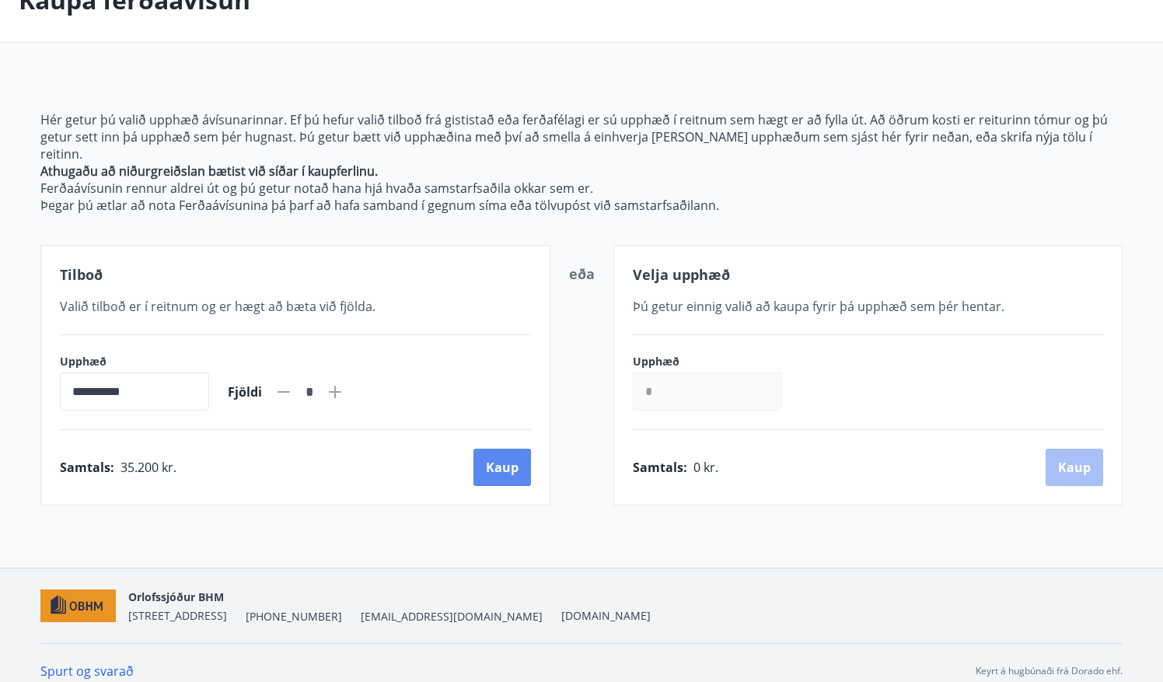
scroll to position [104, 0]
click at [494, 451] on button "Kaup" at bounding box center [502, 467] width 58 height 37
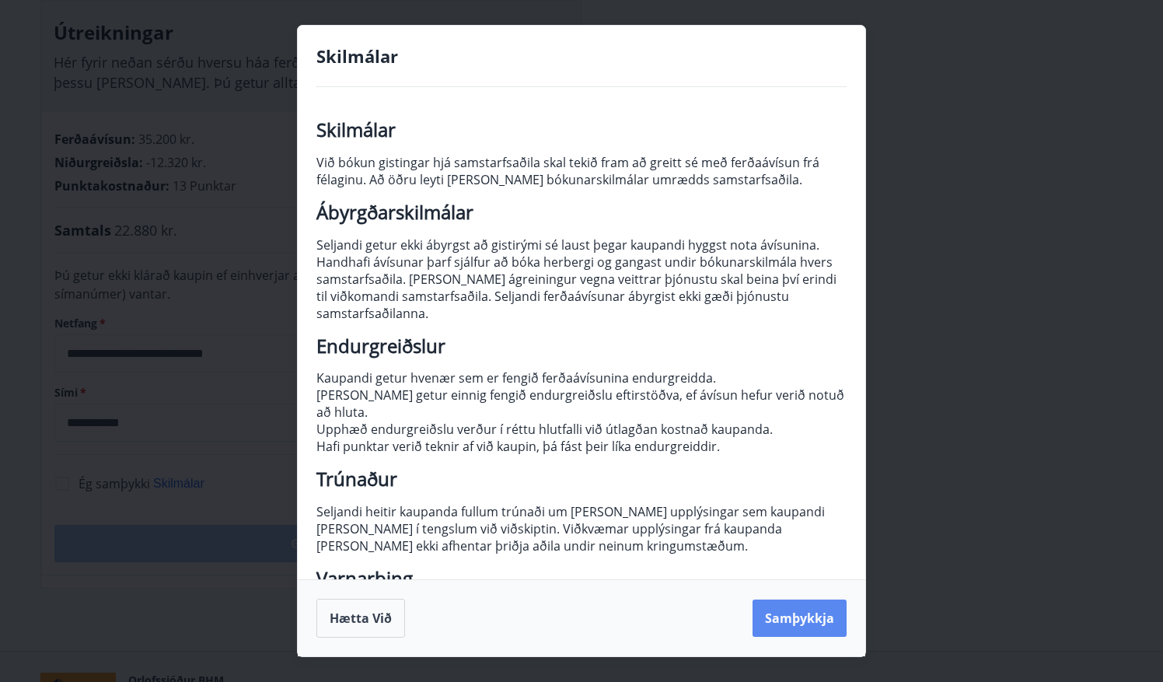
click at [808, 626] on button "Samþykkja" at bounding box center [799, 617] width 94 height 37
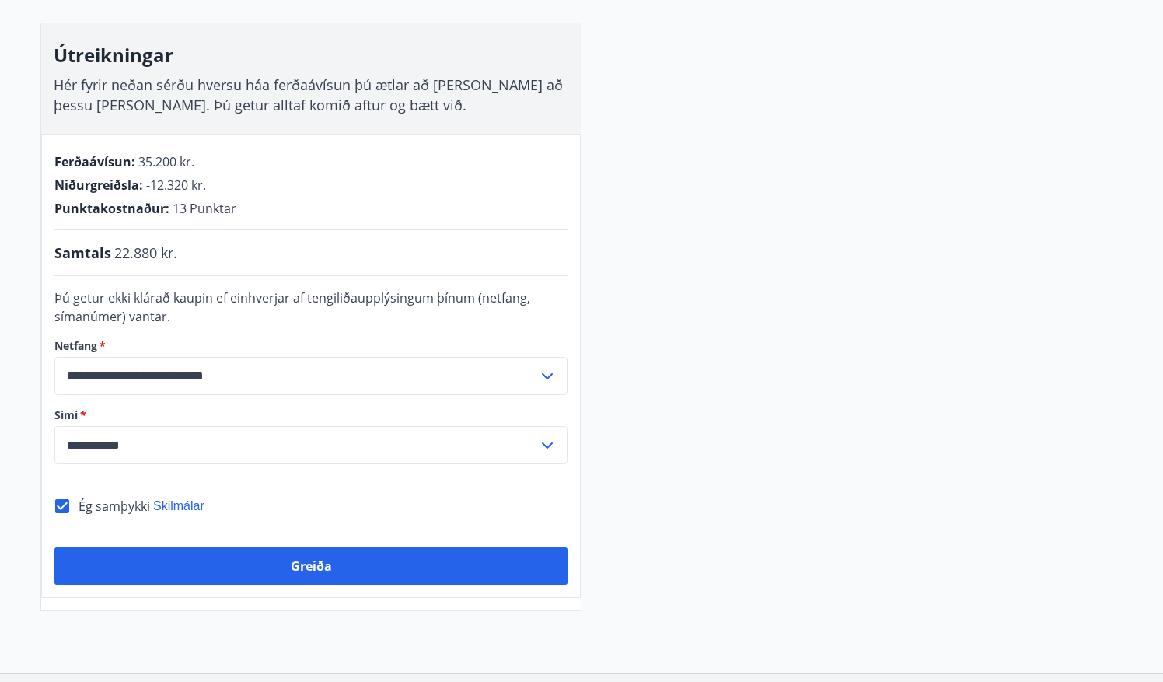
scroll to position [267, 0]
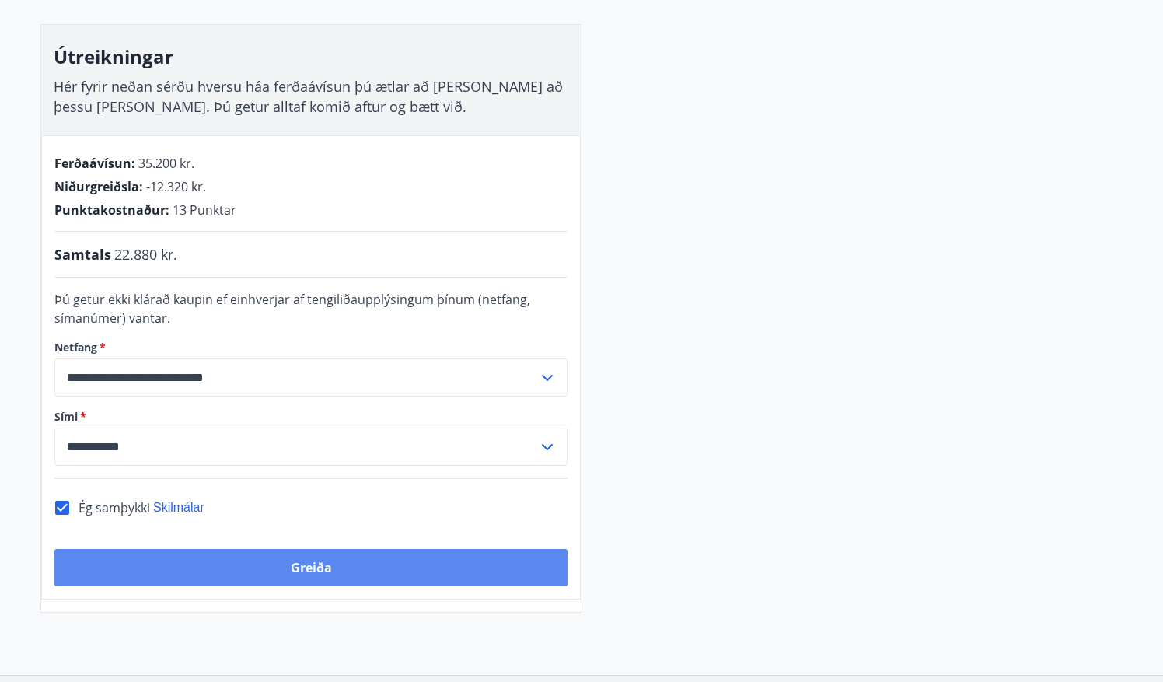
click at [319, 570] on button "Greiða" at bounding box center [310, 567] width 513 height 37
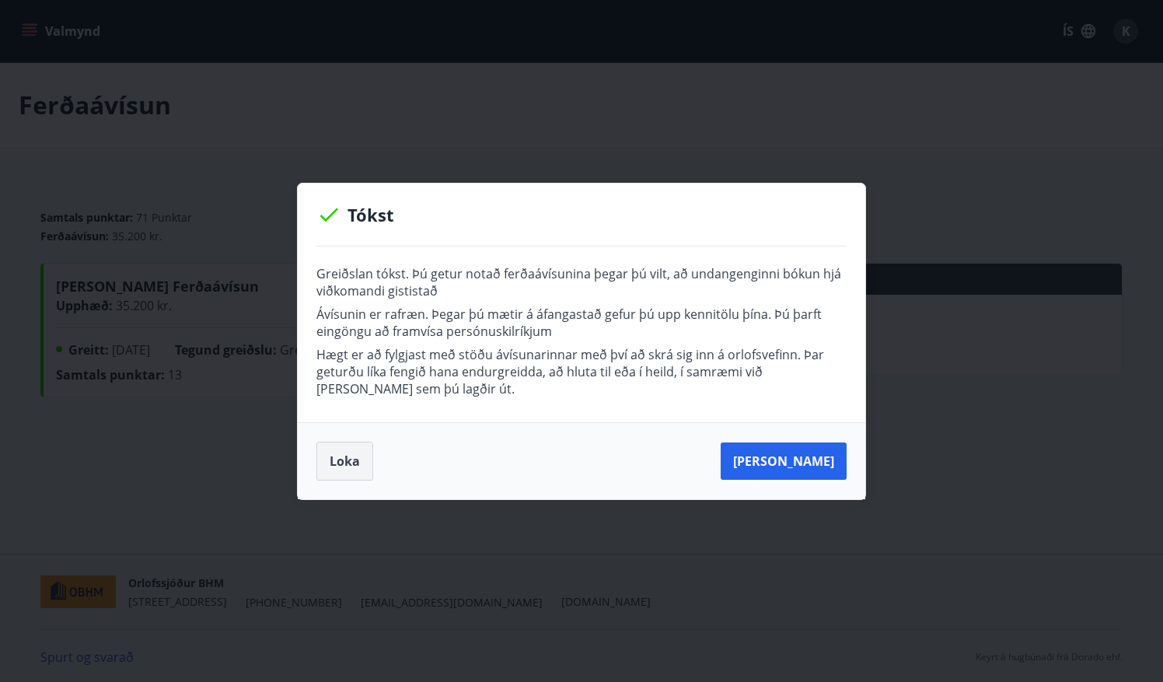
click at [343, 458] on button "Loka" at bounding box center [344, 460] width 57 height 39
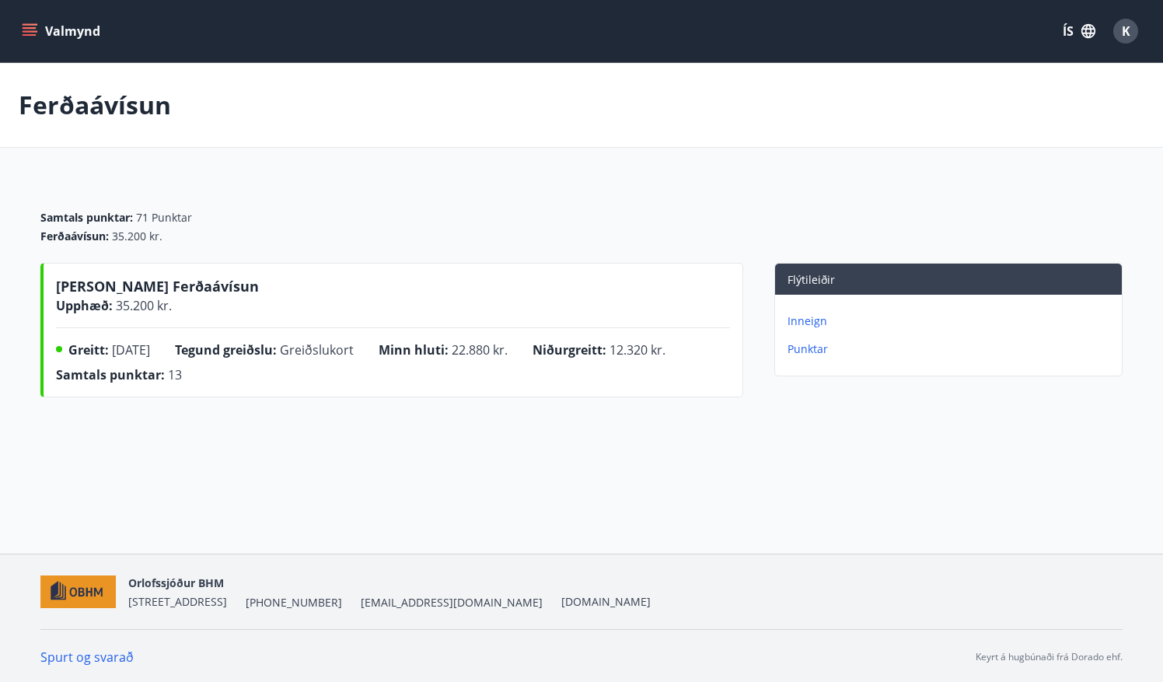
click at [75, 40] on button "Valmynd" at bounding box center [63, 31] width 88 height 28
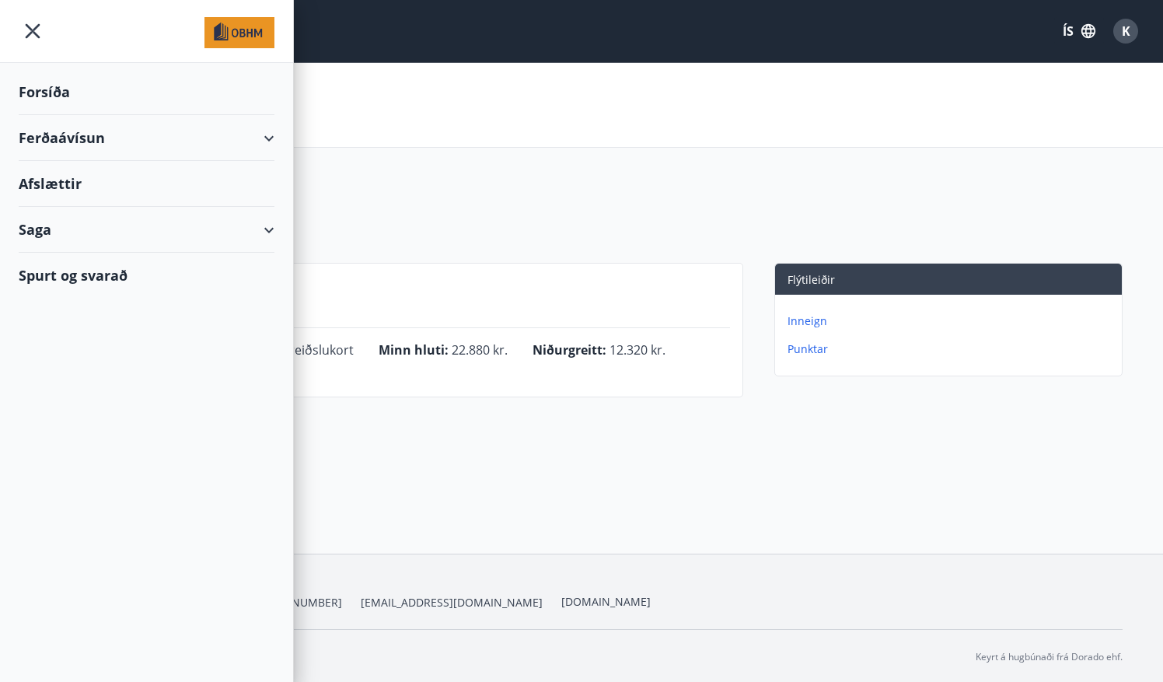
click at [466, 131] on div "Ferðaávísun" at bounding box center [581, 105] width 1163 height 85
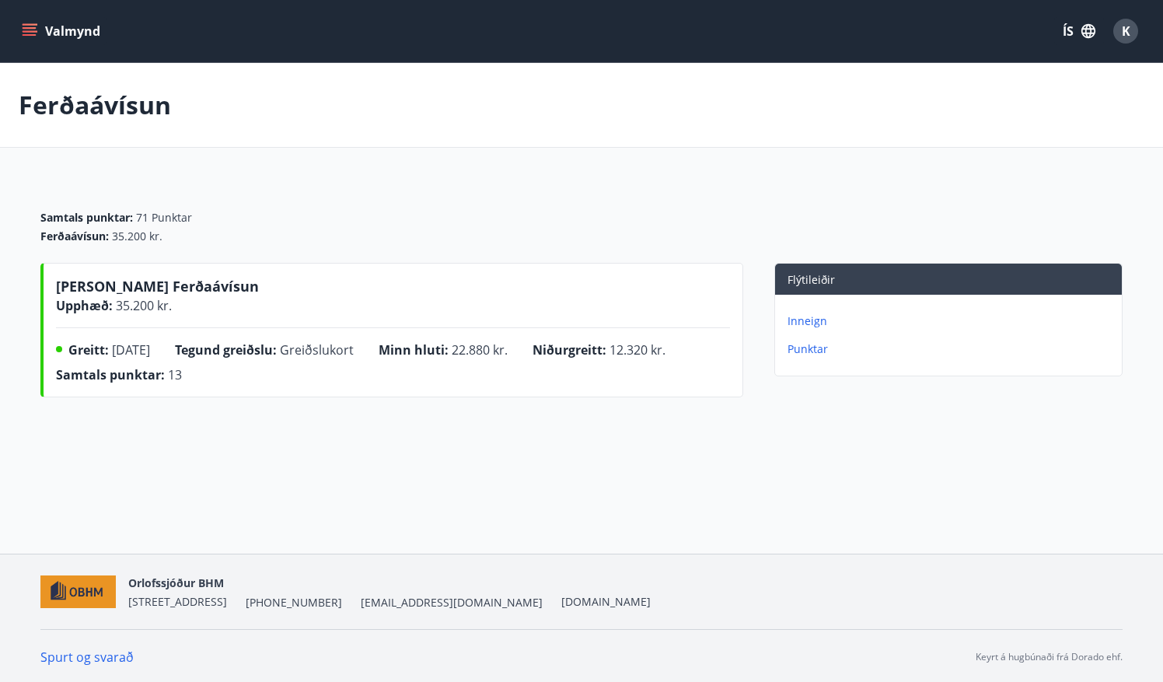
click at [78, 33] on button "Valmynd" at bounding box center [63, 31] width 88 height 28
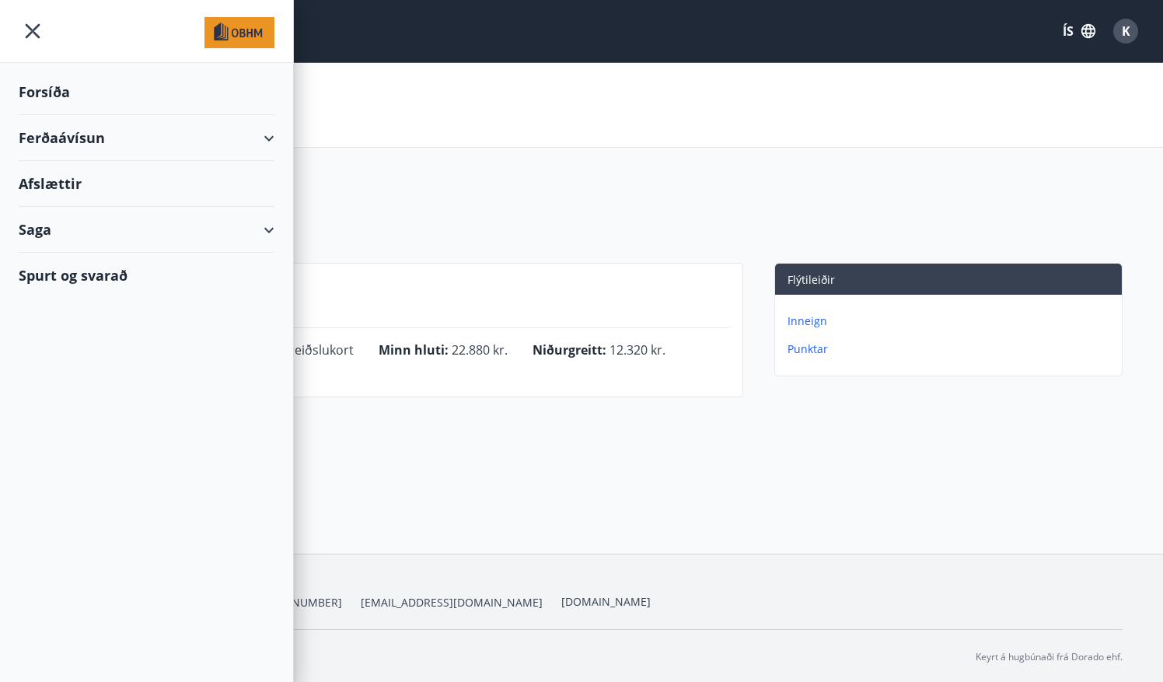
click at [56, 89] on div "Forsíða" at bounding box center [147, 92] width 256 height 46
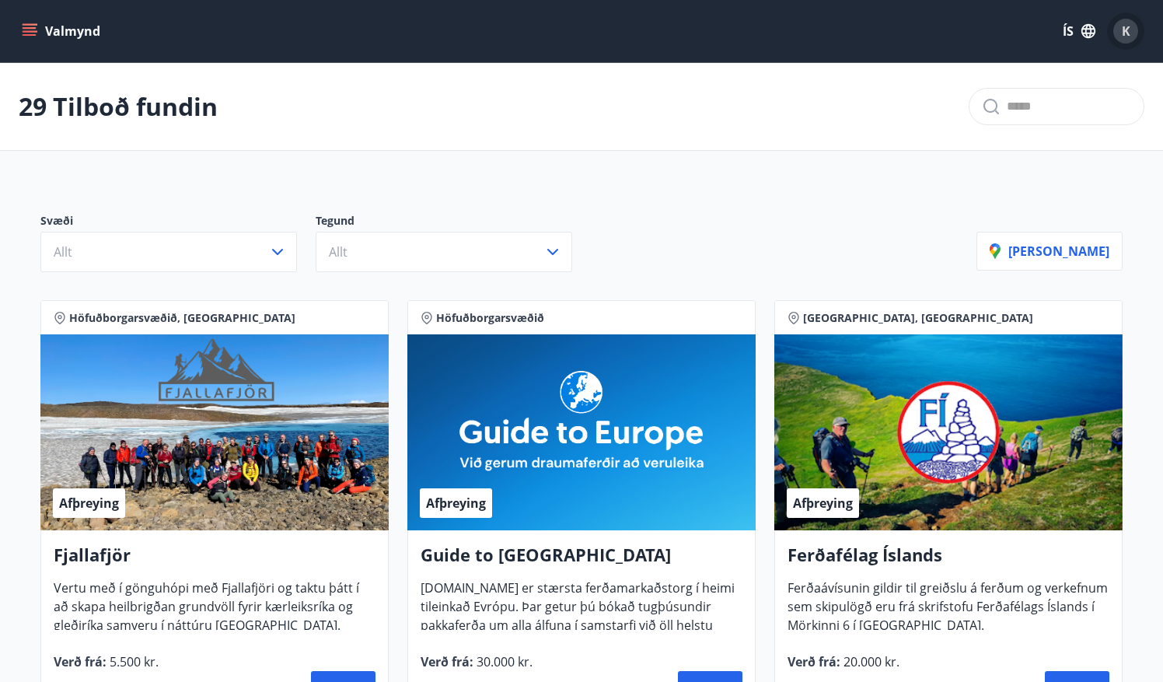
click at [1127, 30] on span "K" at bounding box center [1125, 31] width 9 height 17
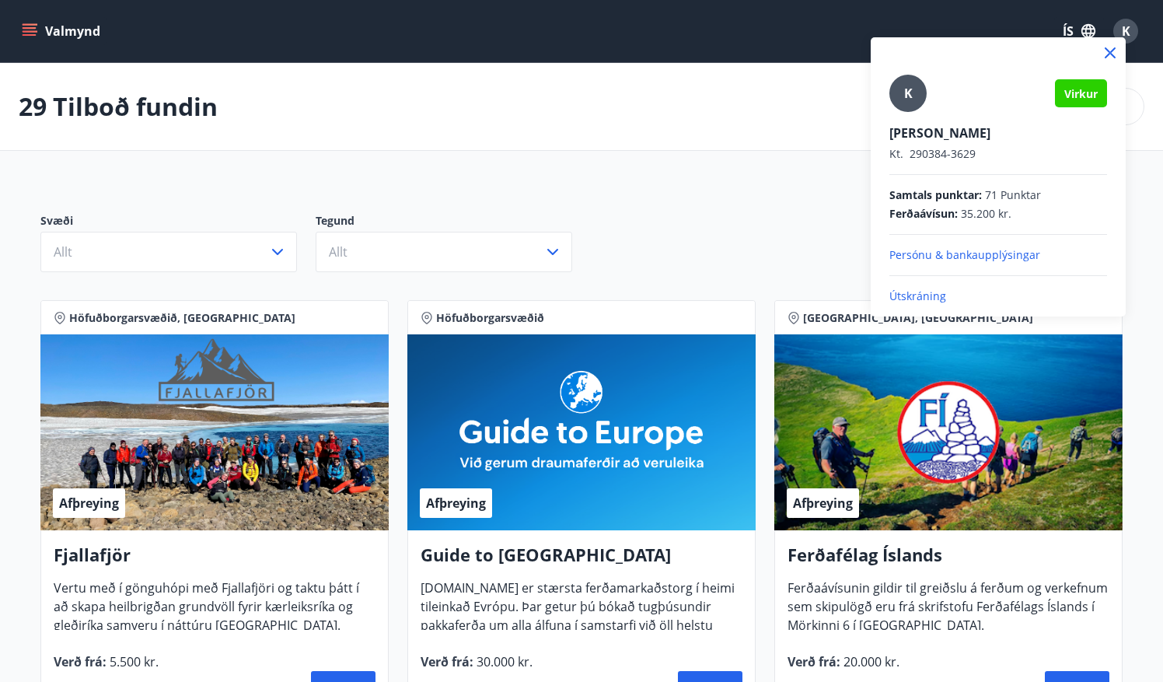
click at [929, 294] on p "Útskráning" at bounding box center [998, 296] width 218 height 16
